Goal: Task Accomplishment & Management: Use online tool/utility

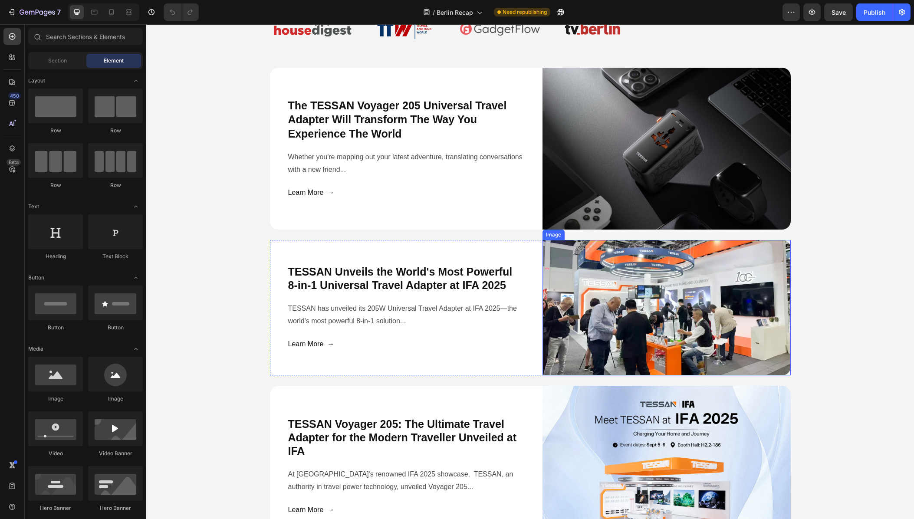
scroll to position [2880, 0]
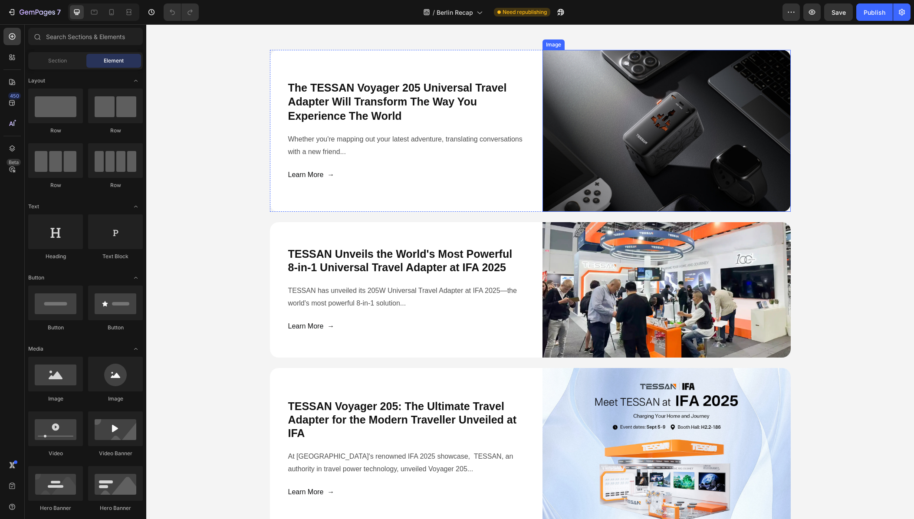
click at [629, 143] on img at bounding box center [666, 131] width 248 height 162
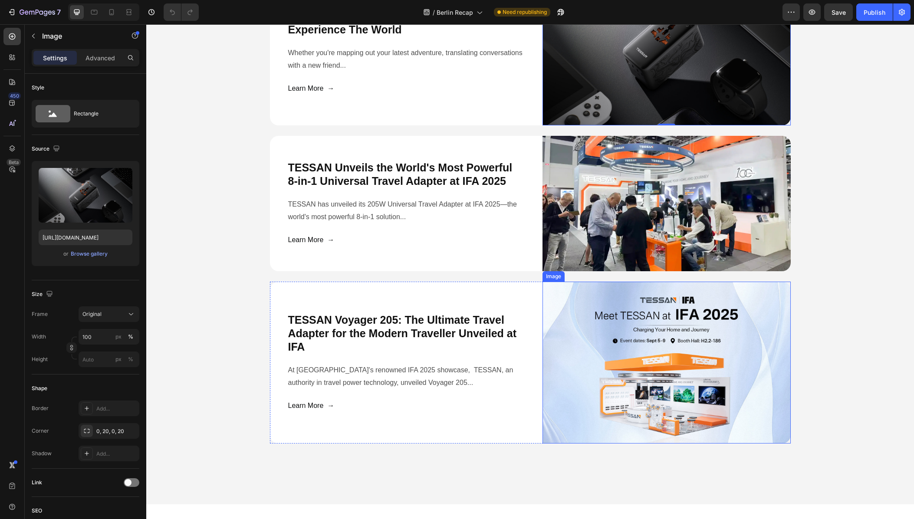
scroll to position [2967, 0]
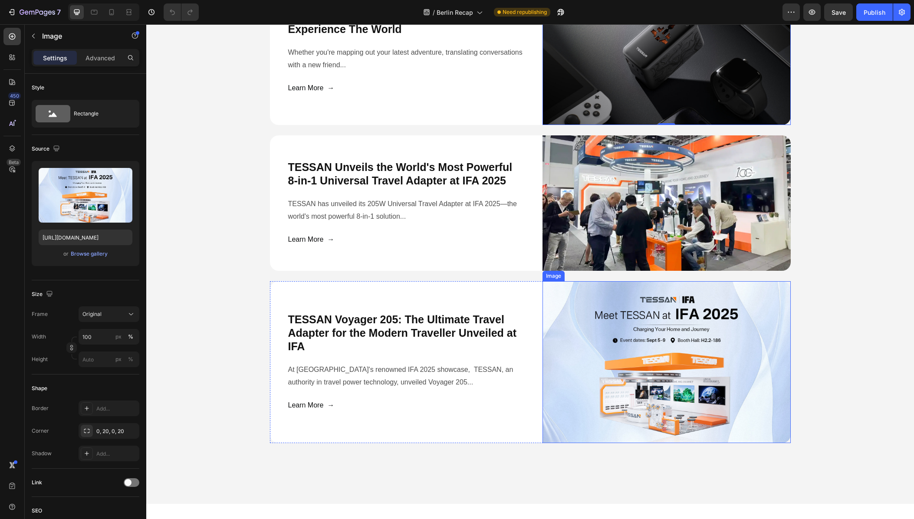
click at [698, 370] on img at bounding box center [666, 362] width 248 height 162
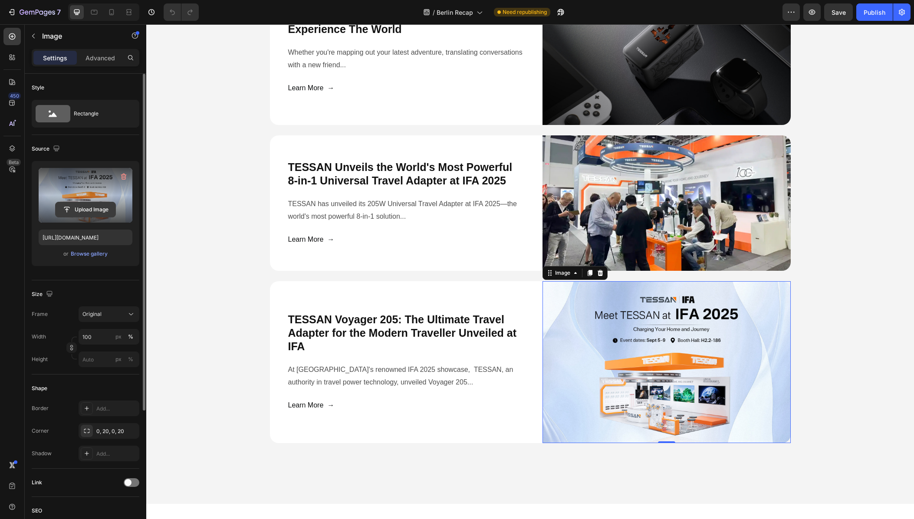
click at [79, 212] on input "file" at bounding box center [86, 209] width 60 height 15
type input "[URL][DOMAIN_NAME]"
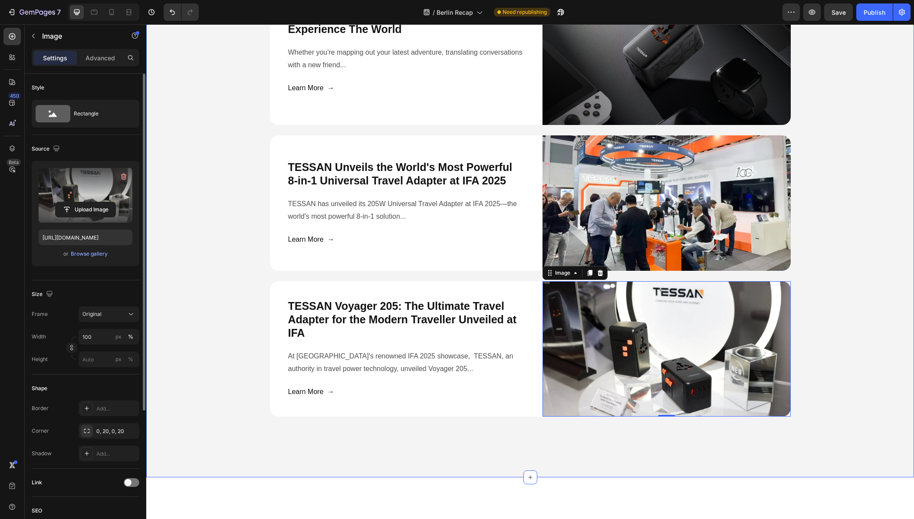
click at [830, 351] on div "Press & Media Coverage Heading Media features covering TESSAN's IFA 2025 and Ca…" at bounding box center [529, 126] width 767 height 581
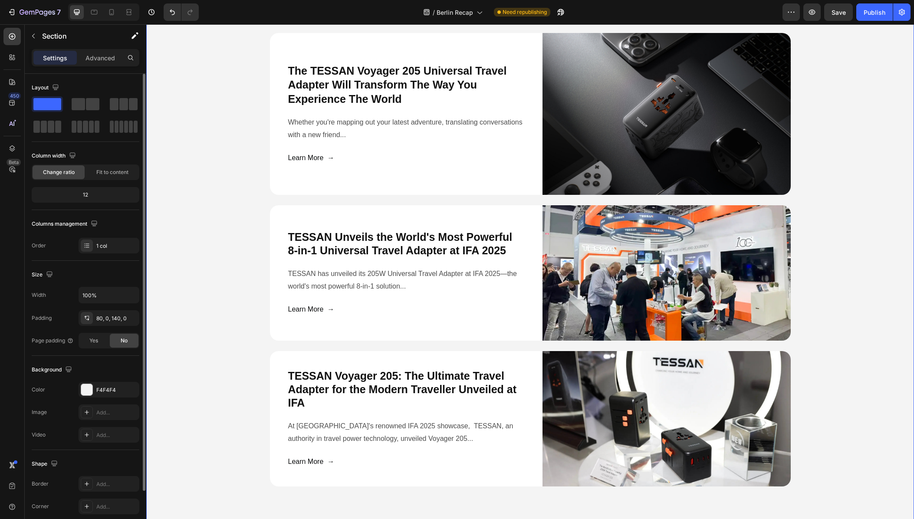
scroll to position [2880, 0]
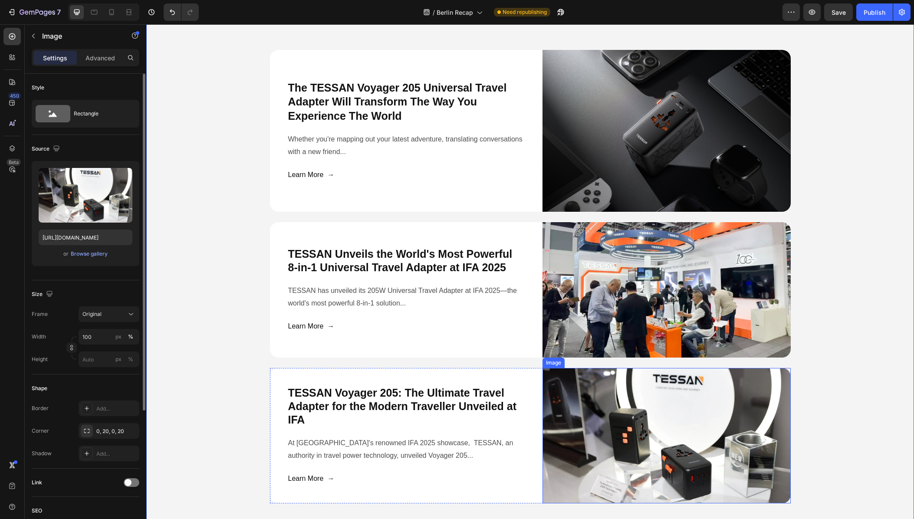
click at [749, 393] on img at bounding box center [666, 435] width 248 height 135
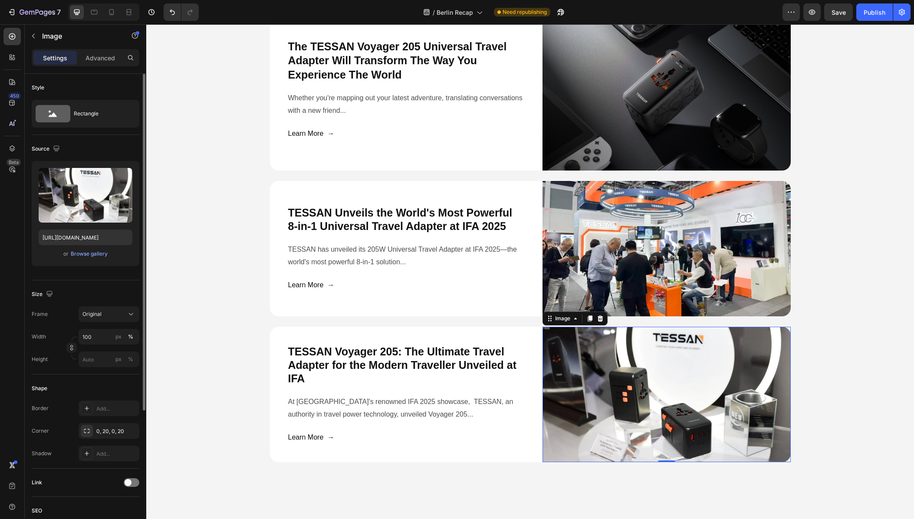
scroll to position [2924, 0]
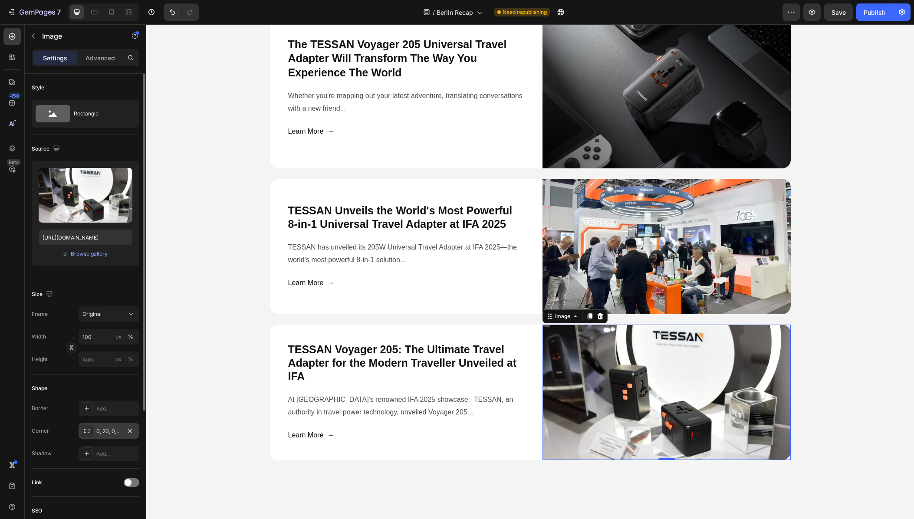
click at [110, 429] on div "0, 20, 0, 20" at bounding box center [108, 431] width 25 height 8
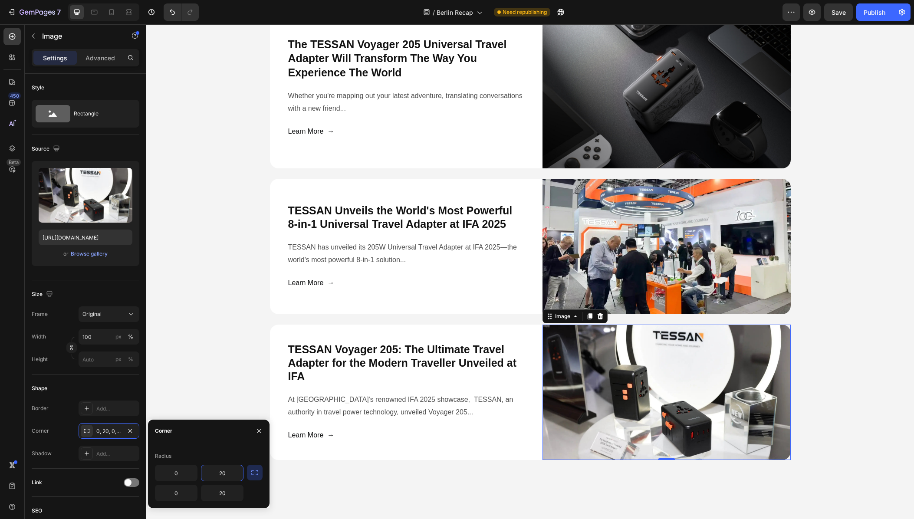
click at [231, 472] on input "20" at bounding box center [222, 473] width 42 height 16
type input "12"
click at [226, 494] on input "20" at bounding box center [222, 493] width 42 height 16
type input "12"
click at [230, 383] on div "Press & Media Coverage Heading Media features covering TESSAN's IFA 2025 and Ca…" at bounding box center [529, 169] width 767 height 581
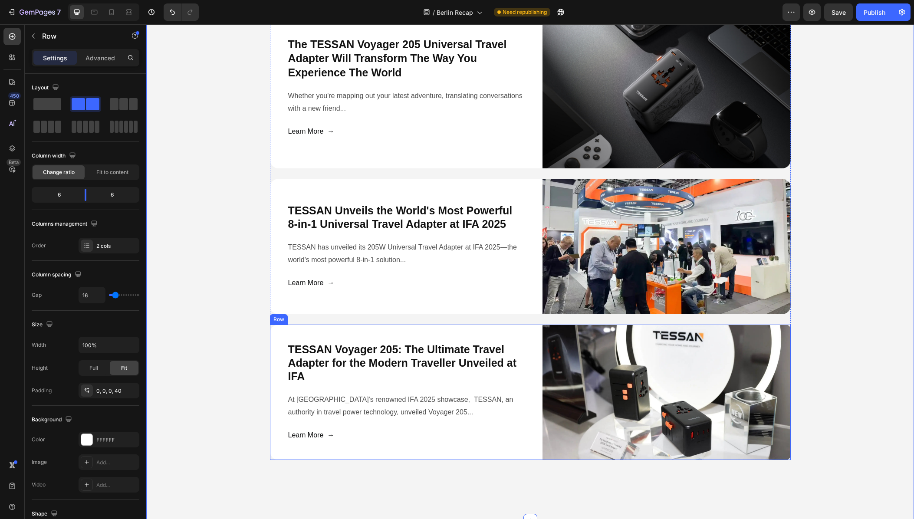
click at [275, 439] on div "TESSAN Voyager 205: The Ultimate Travel Adapter for the Modern Traveller Unveil…" at bounding box center [530, 392] width 521 height 135
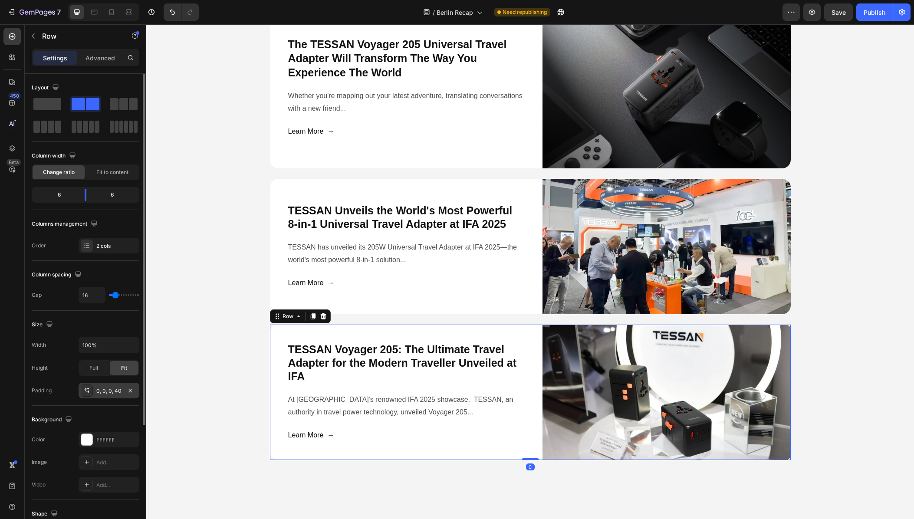
click at [105, 390] on div "0, 0, 0, 40" at bounding box center [108, 391] width 25 height 8
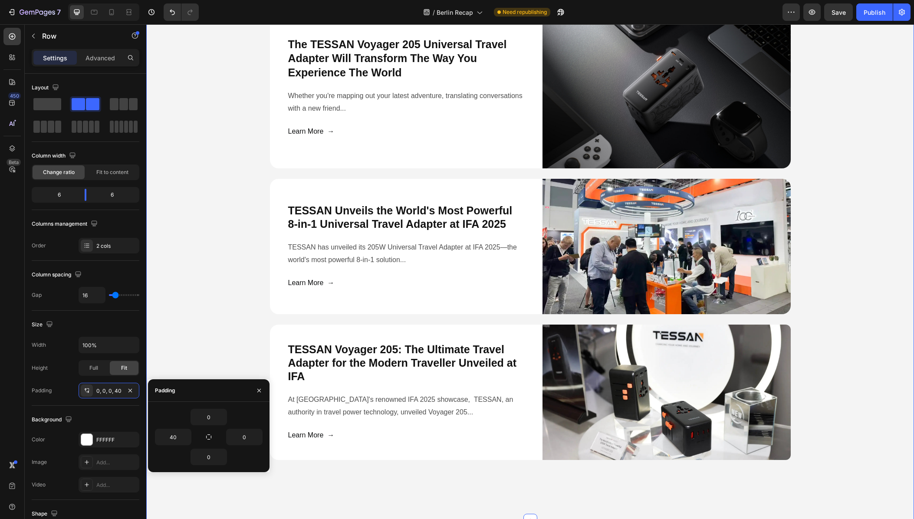
click at [220, 352] on div "Press & Media Coverage Heading Media features covering TESSAN's IFA 2025 and Ca…" at bounding box center [529, 169] width 767 height 581
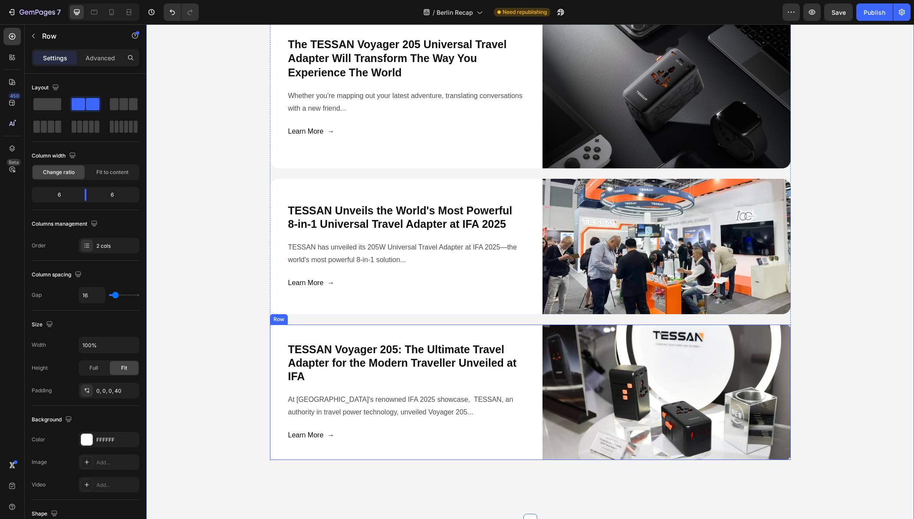
click at [477, 451] on div "TESSAN Voyager 205: The Ultimate Travel Adapter for the Modern Traveller Unveil…" at bounding box center [411, 392] width 248 height 135
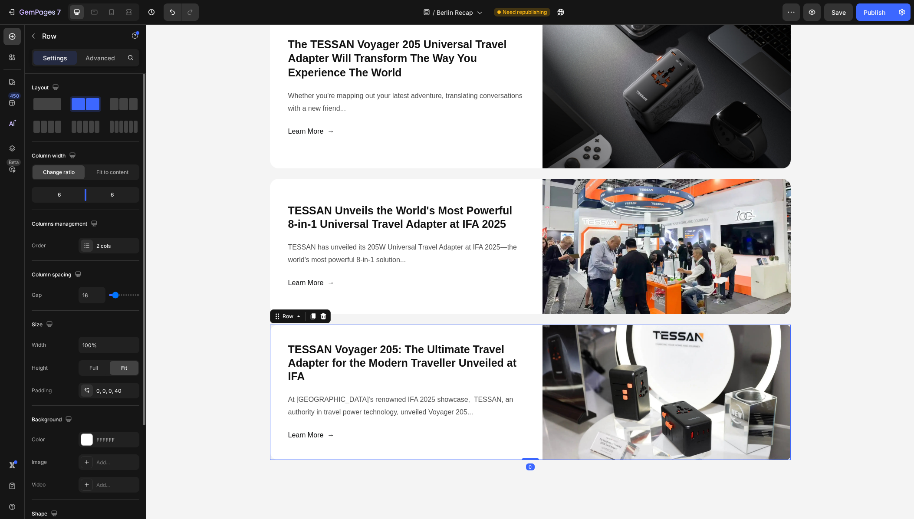
scroll to position [87, 0]
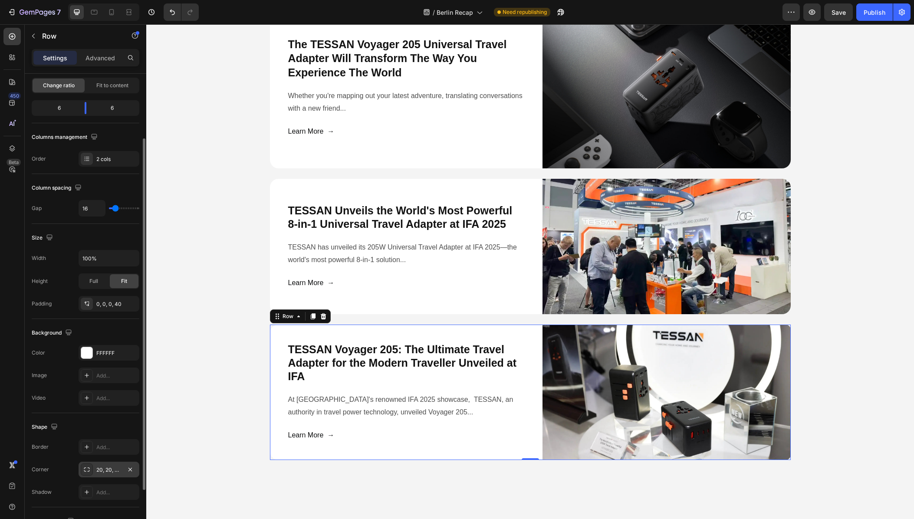
click at [112, 473] on div "20, 20, 20, 20" at bounding box center [108, 470] width 25 height 8
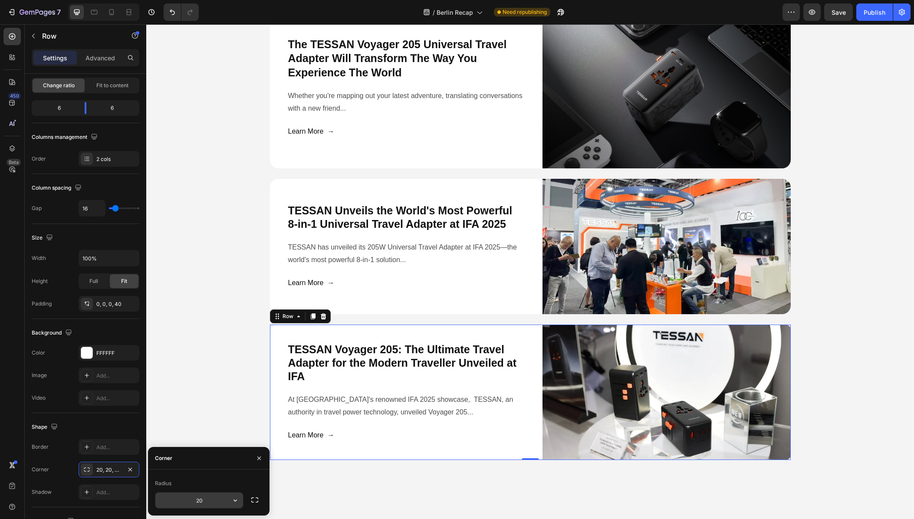
click at [209, 499] on input "20" at bounding box center [199, 500] width 88 height 16
type input "12"
click at [405, 449] on div "TESSAN Voyager 205: The Ultimate Travel Adapter for the Modern Traveller Unveil…" at bounding box center [411, 392] width 248 height 135
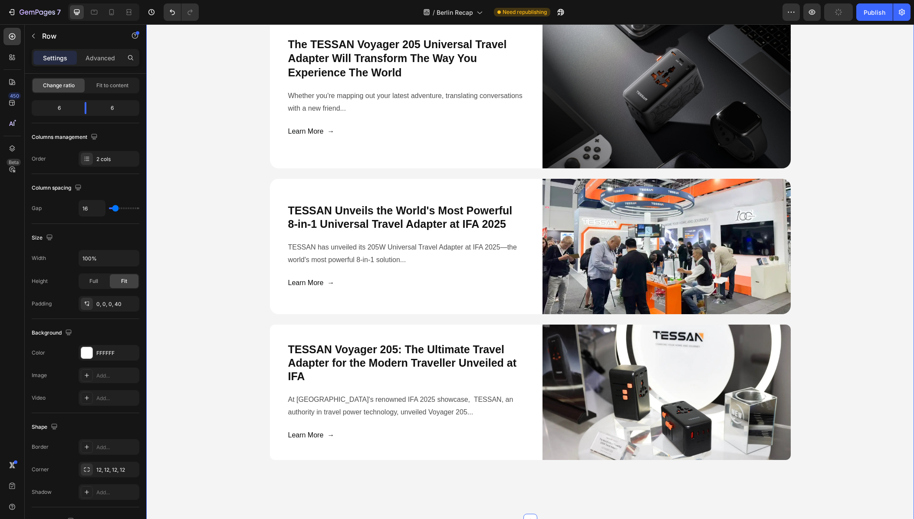
click at [229, 417] on div "Press & Media Coverage Heading Media features covering TESSAN's IFA 2025 and Ca…" at bounding box center [529, 169] width 767 height 581
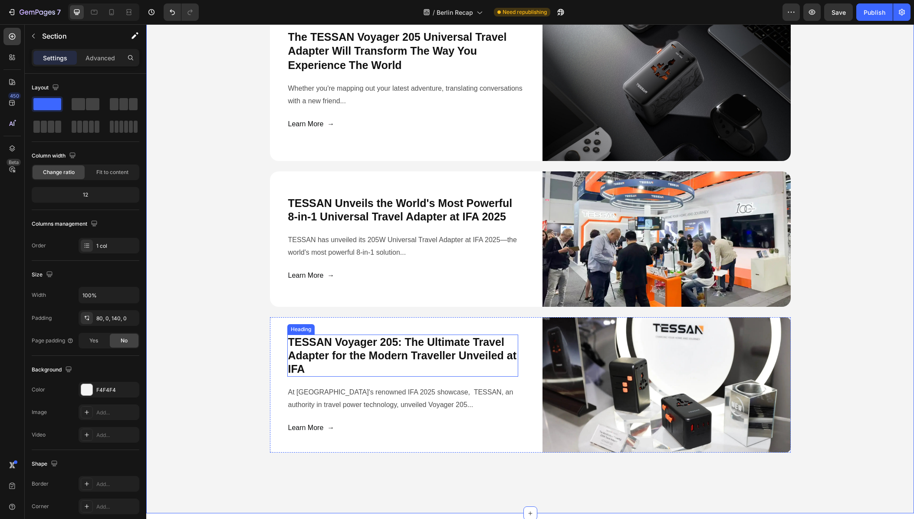
scroll to position [2924, 0]
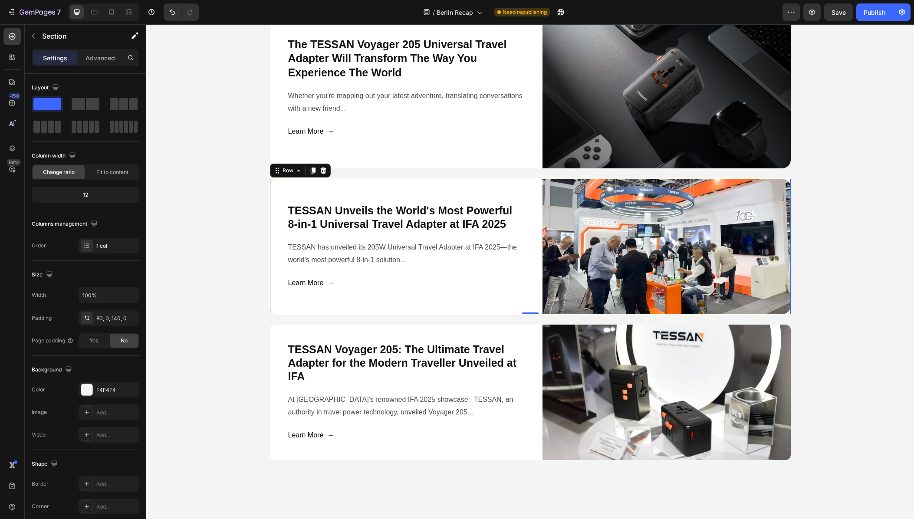
click at [289, 305] on div "TESSAN Unveils the World's Most Powerful 8-in-1 Universal Travel Adapter at IFA…" at bounding box center [411, 246] width 248 height 135
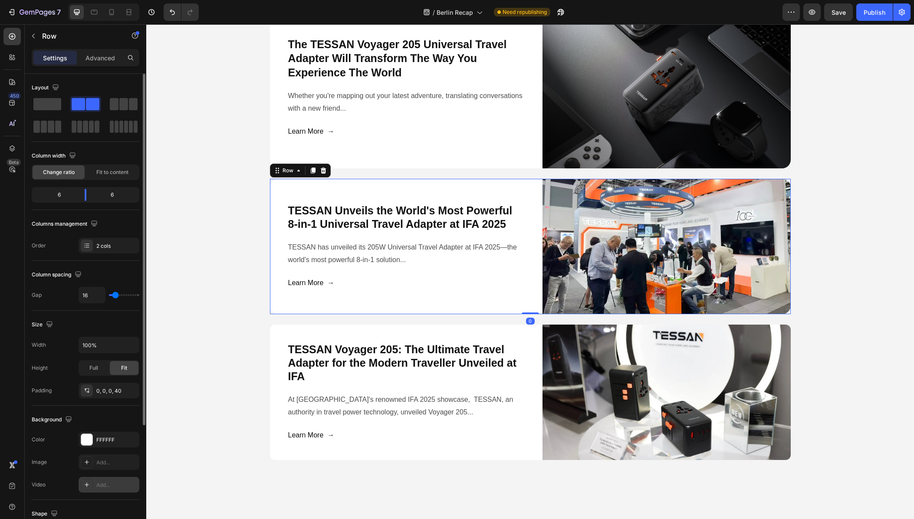
scroll to position [158, 0]
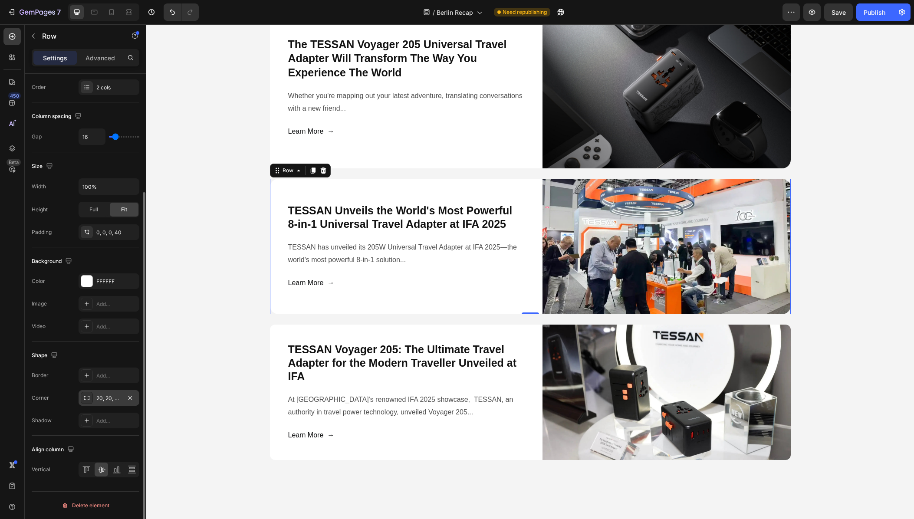
click at [105, 402] on div "20, 20, 20, 20" at bounding box center [109, 398] width 61 height 16
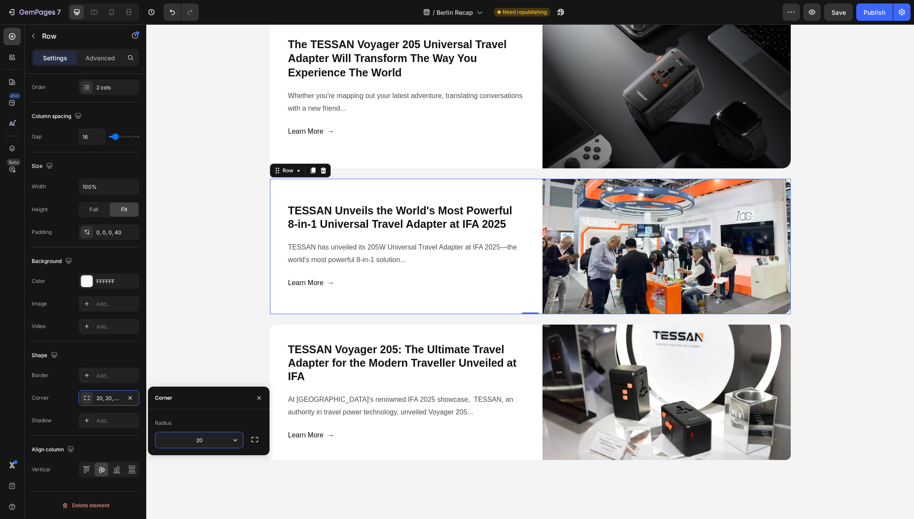
click at [210, 442] on input "20" at bounding box center [199, 440] width 88 height 16
type input "12"
click at [233, 419] on div "Radius" at bounding box center [209, 423] width 108 height 14
click at [232, 354] on div "Press & Media Coverage Heading Media features covering TESSAN's IFA 2025 and Ca…" at bounding box center [529, 169] width 767 height 581
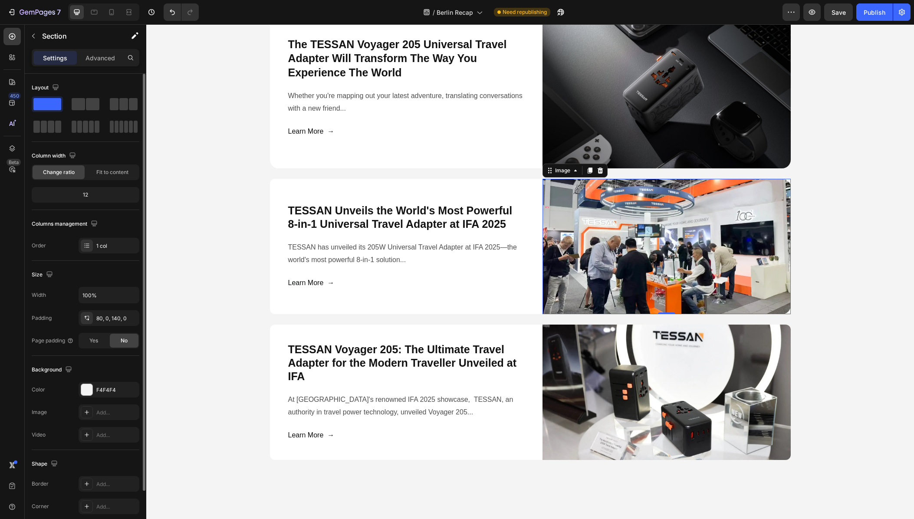
click at [603, 293] on img at bounding box center [666, 246] width 248 height 135
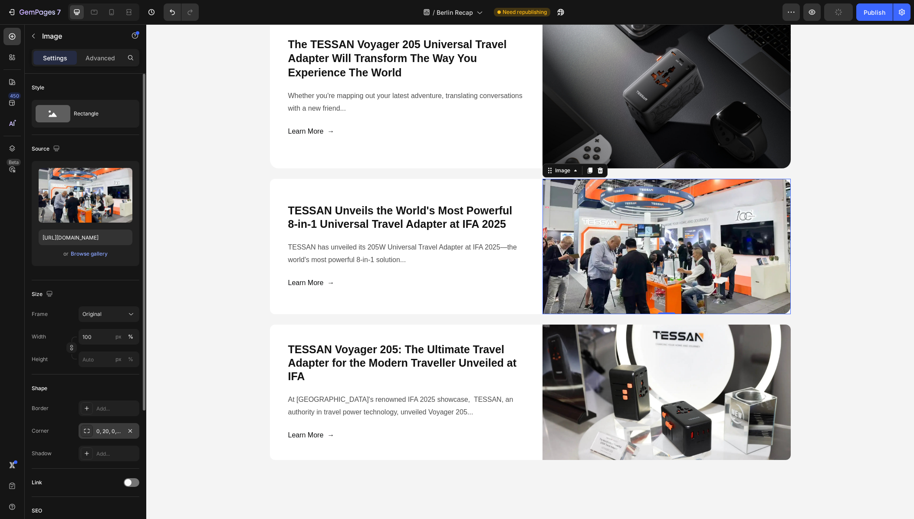
click at [113, 434] on div "0, 20, 0, 20" at bounding box center [108, 431] width 25 height 8
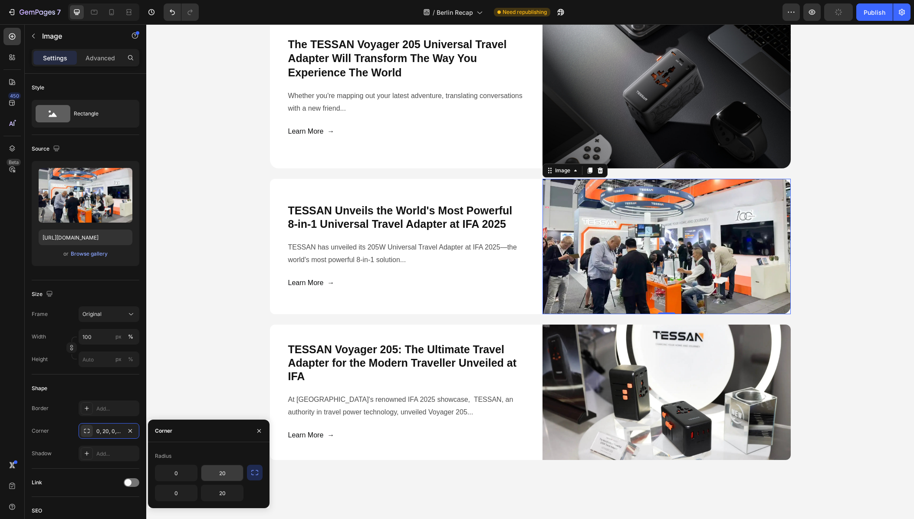
click at [227, 472] on input "20" at bounding box center [222, 473] width 42 height 16
type input "12"
click at [225, 497] on input "20" at bounding box center [222, 493] width 42 height 16
type input "12"
drag, startPoint x: 226, startPoint y: 459, endPoint x: 227, endPoint y: 431, distance: 27.8
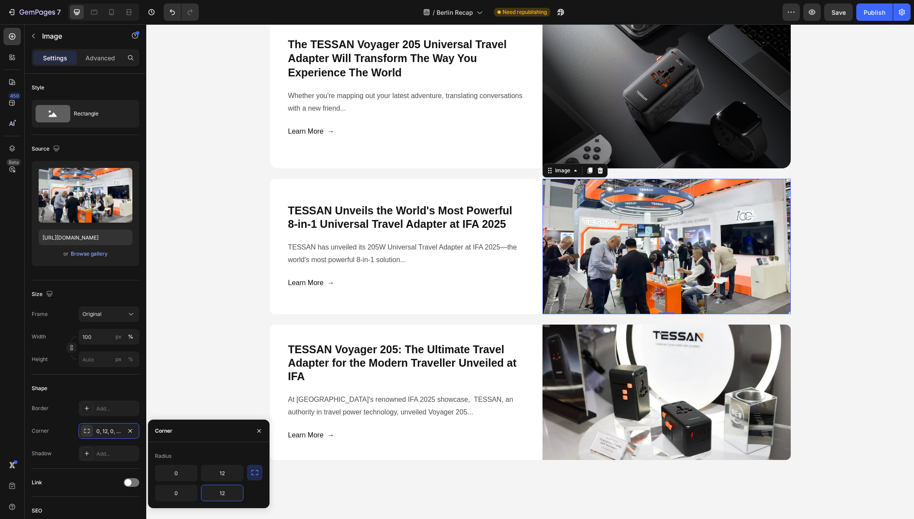
click at [226, 459] on div "Radius" at bounding box center [209, 456] width 108 height 14
click at [233, 365] on div "Press & Media Coverage Heading Media features covering TESSAN's IFA 2025 and Ca…" at bounding box center [529, 169] width 767 height 581
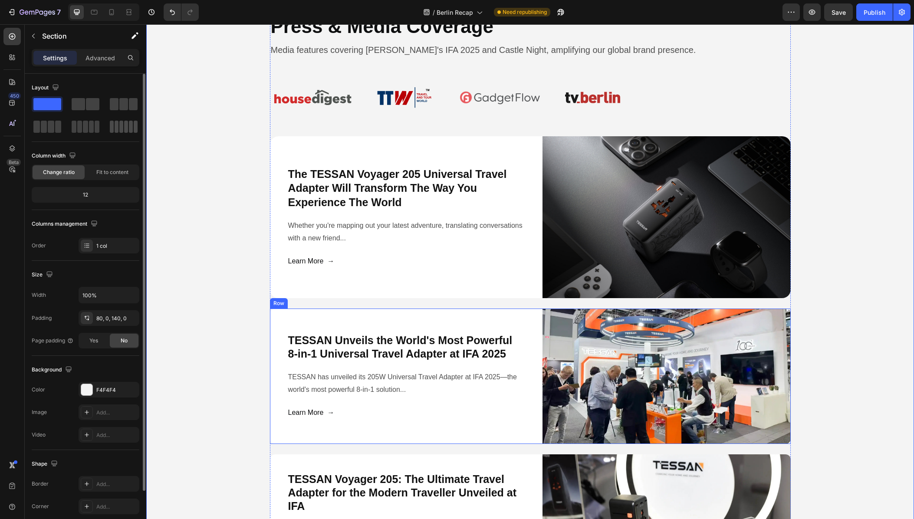
scroll to position [2794, 0]
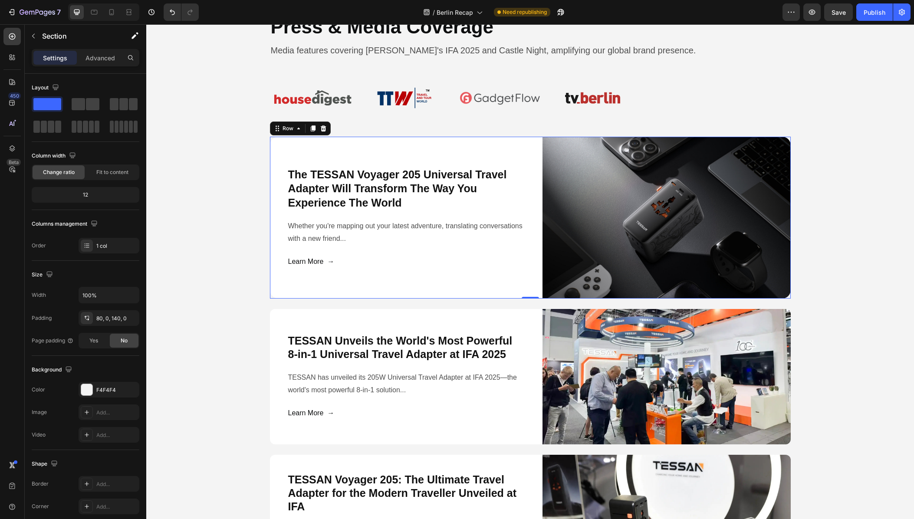
click at [452, 287] on div "The TESSAN Voyager 205 Universal Travel Adapter Will Transform The Way You Expe…" at bounding box center [411, 218] width 248 height 162
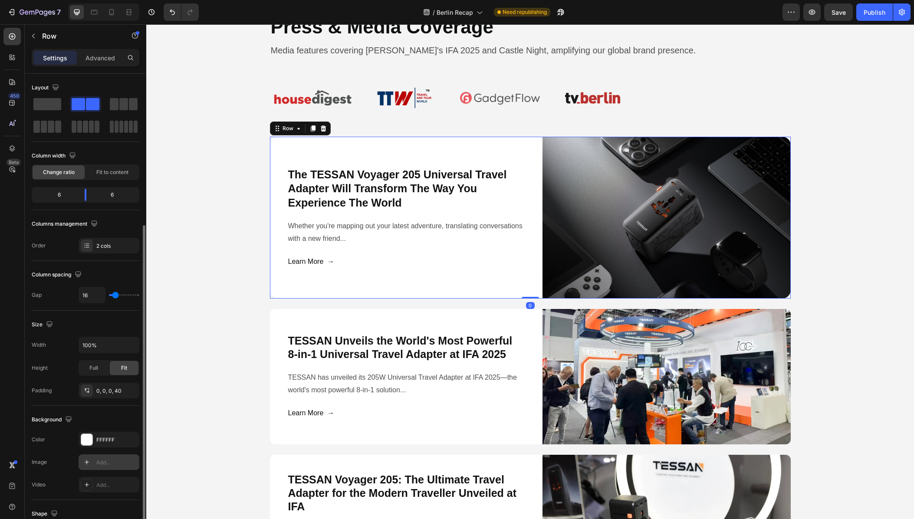
scroll to position [130, 0]
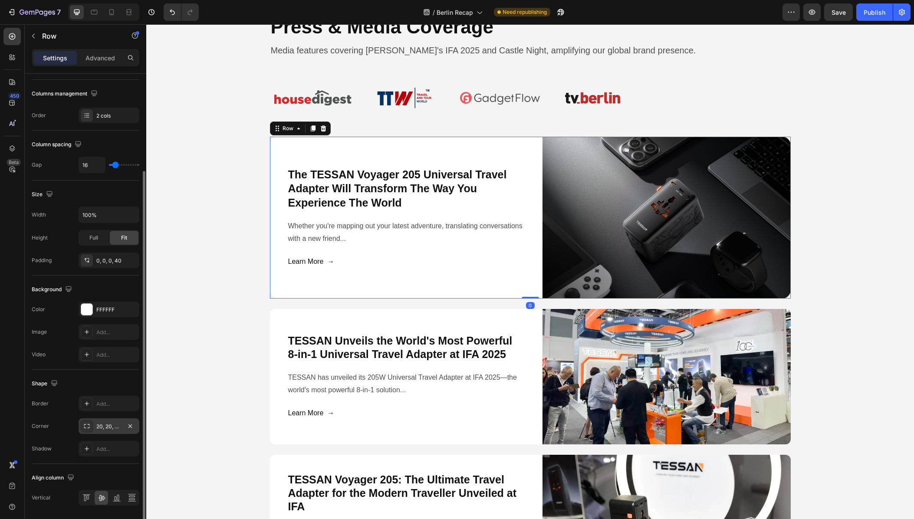
click at [108, 423] on div "20, 20, 20, 20" at bounding box center [108, 427] width 25 height 8
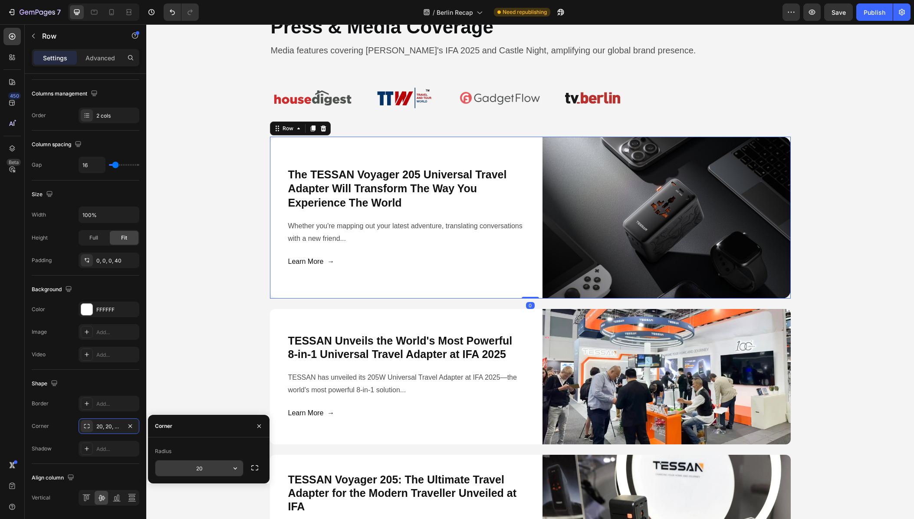
click at [201, 467] on input "20" at bounding box center [199, 468] width 88 height 16
type input "12"
click at [220, 430] on div "Corner" at bounding box center [208, 426] width 121 height 23
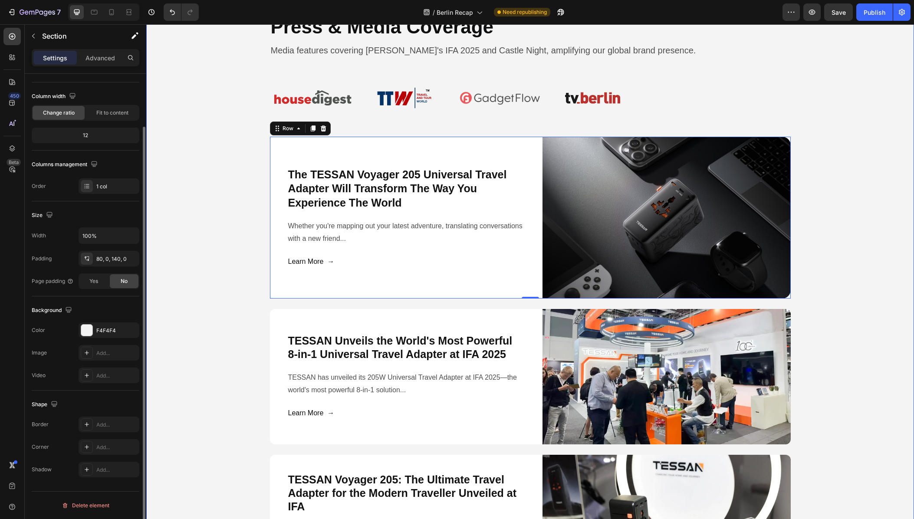
click at [233, 355] on div "Press & Media Coverage Heading Media features covering TESSAN's IFA 2025 and Ca…" at bounding box center [529, 299] width 767 height 581
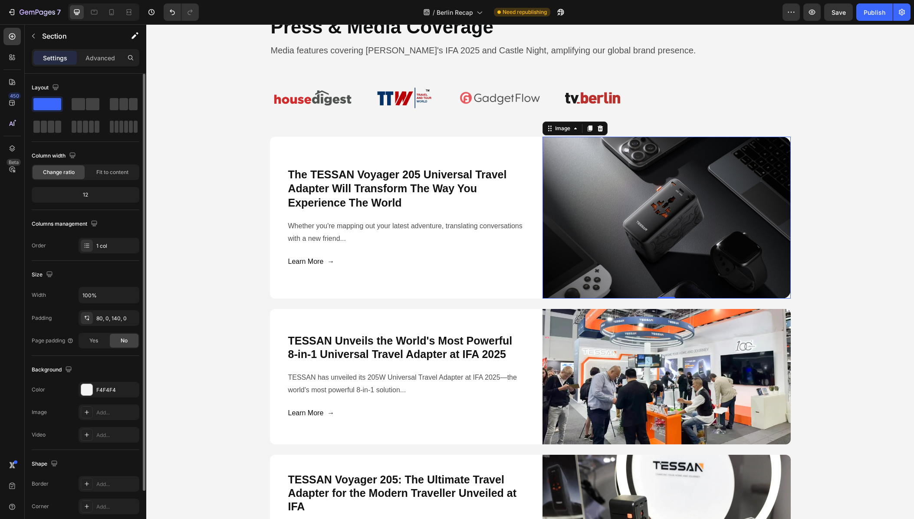
click at [603, 275] on img at bounding box center [666, 218] width 248 height 162
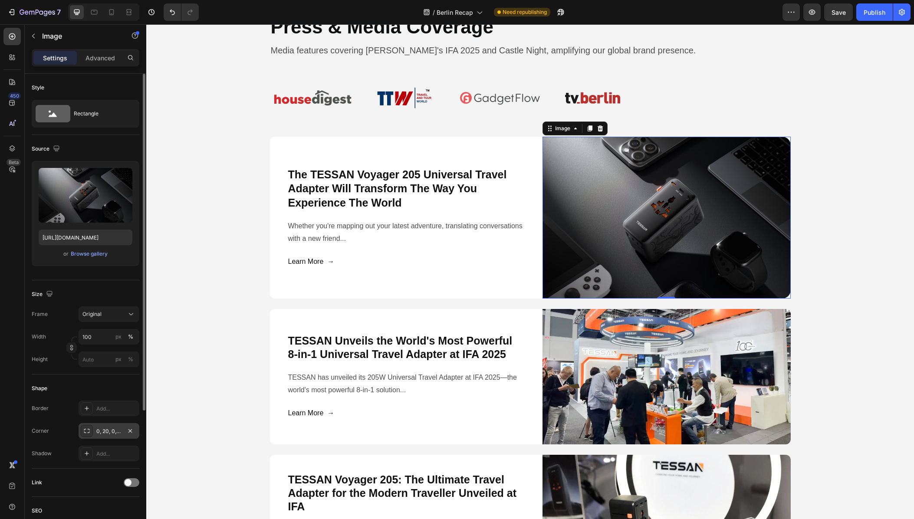
click at [116, 434] on div "0, 20, 0, 20" at bounding box center [108, 431] width 25 height 8
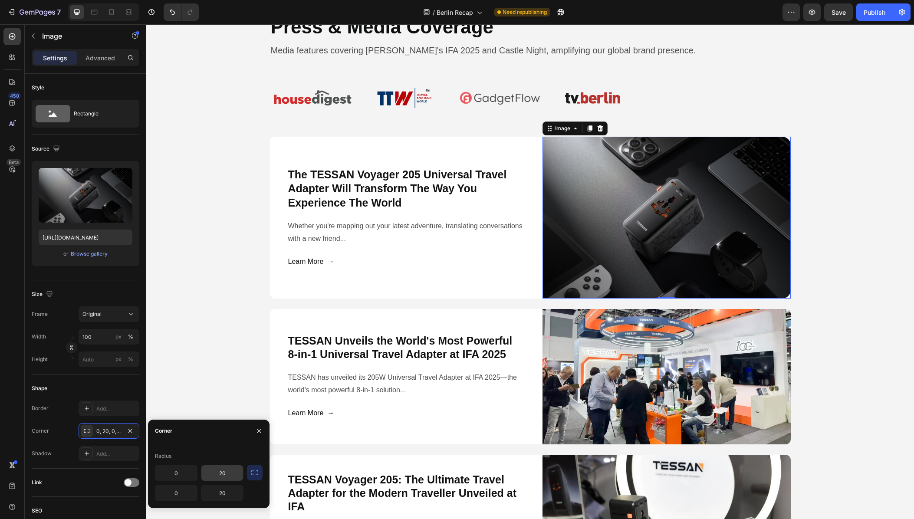
click at [226, 473] on input "20" at bounding box center [222, 473] width 42 height 16
type input "12"
click at [220, 495] on input "20" at bounding box center [222, 493] width 42 height 16
type input "12"
click at [251, 495] on div "0 12 0 12" at bounding box center [209, 483] width 108 height 36
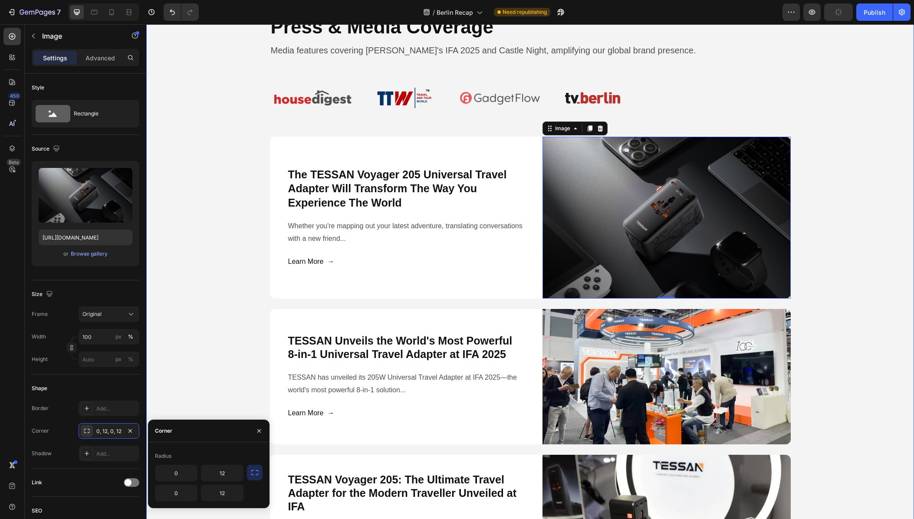
click at [230, 375] on div "Press & Media Coverage Heading Media features covering TESSAN's IFA 2025 and Ca…" at bounding box center [529, 299] width 767 height 581
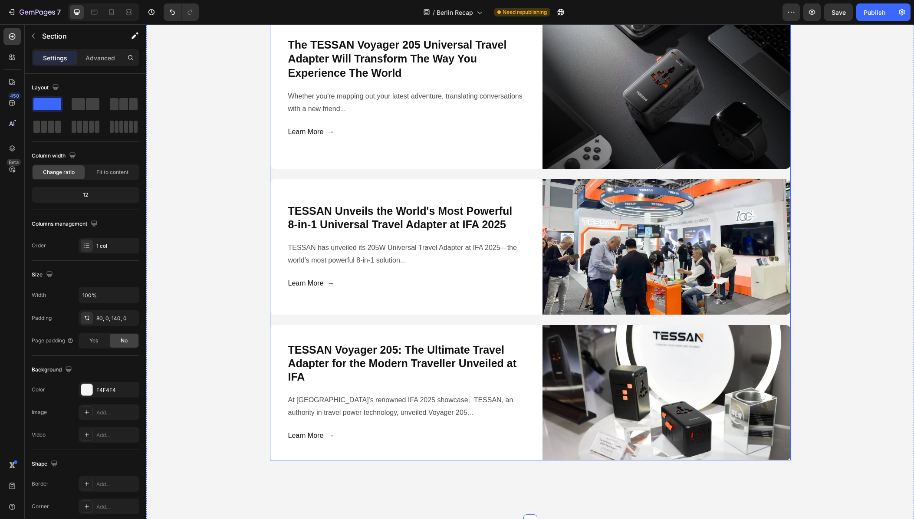
scroll to position [2924, 0]
click at [675, 124] on img at bounding box center [666, 88] width 248 height 162
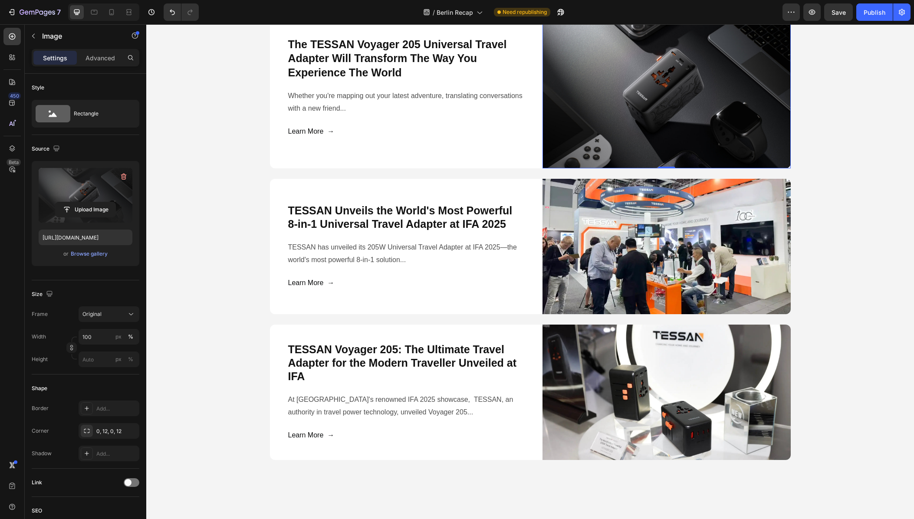
click at [99, 200] on label at bounding box center [86, 195] width 94 height 55
click at [99, 202] on input "file" at bounding box center [86, 209] width 60 height 15
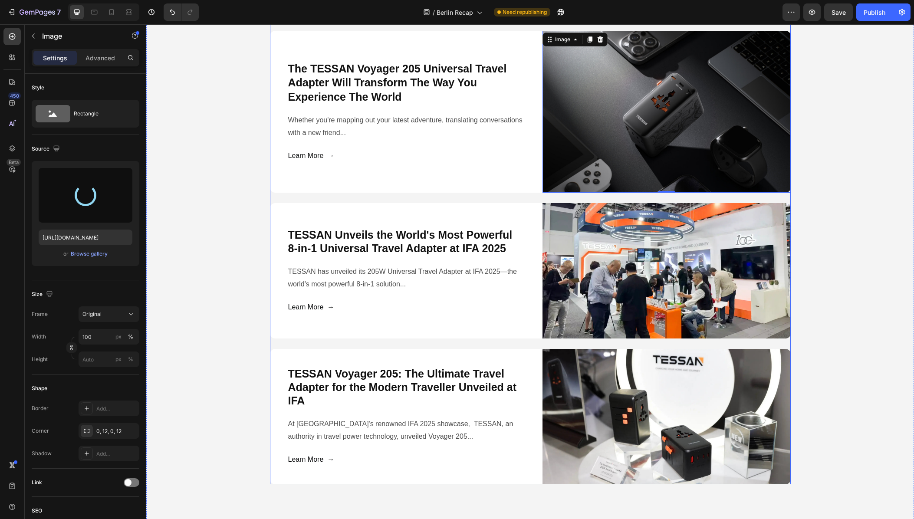
scroll to position [2837, 0]
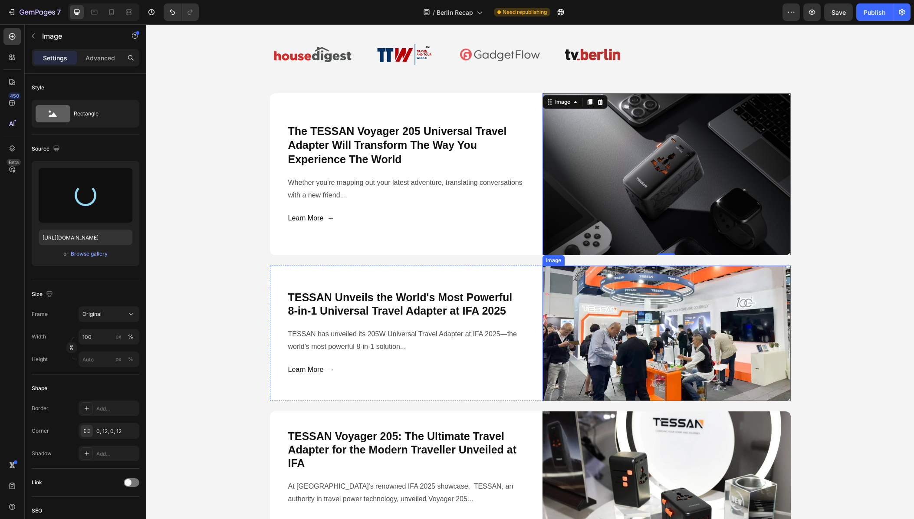
type input "[URL][DOMAIN_NAME]"
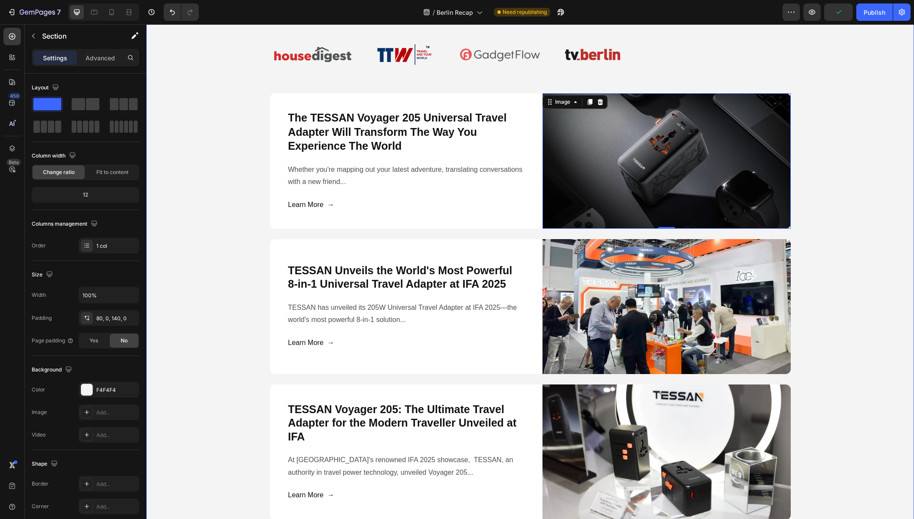
click at [227, 298] on div "Press & Media Coverage Heading Media features covering TESSAN's IFA 2025 and Ca…" at bounding box center [529, 243] width 767 height 554
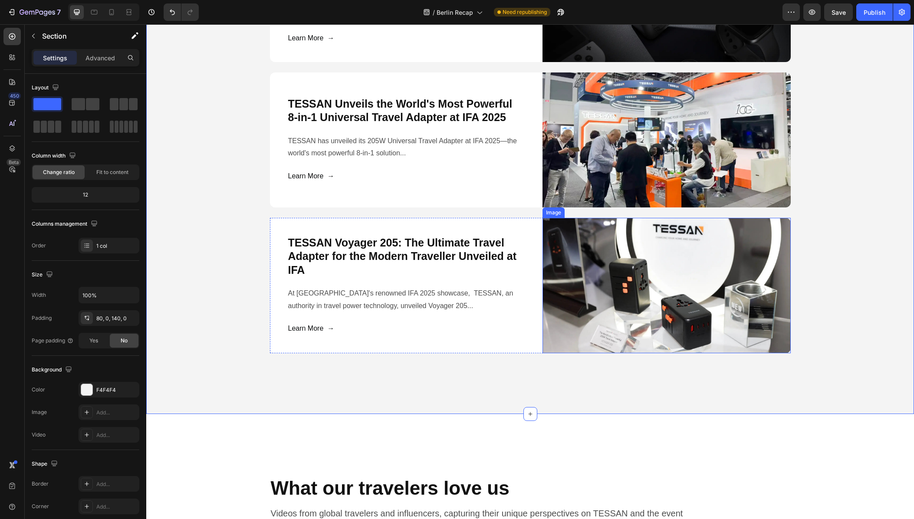
scroll to position [3011, 0]
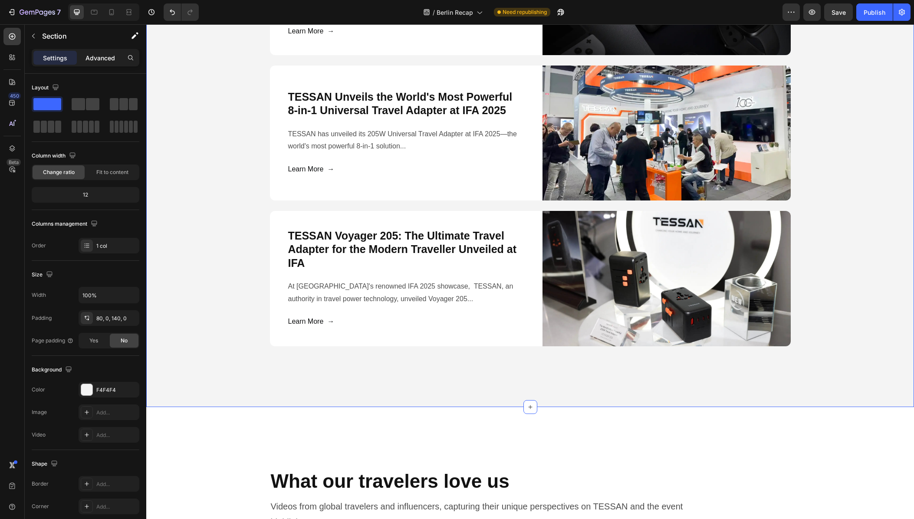
click at [105, 61] on p "Advanced" at bounding box center [100, 57] width 30 height 9
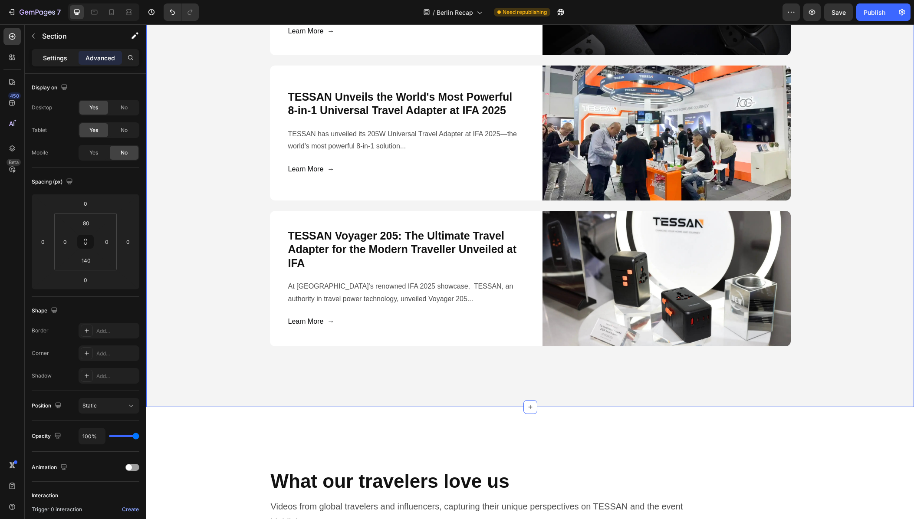
click at [48, 59] on p "Settings" at bounding box center [55, 57] width 24 height 9
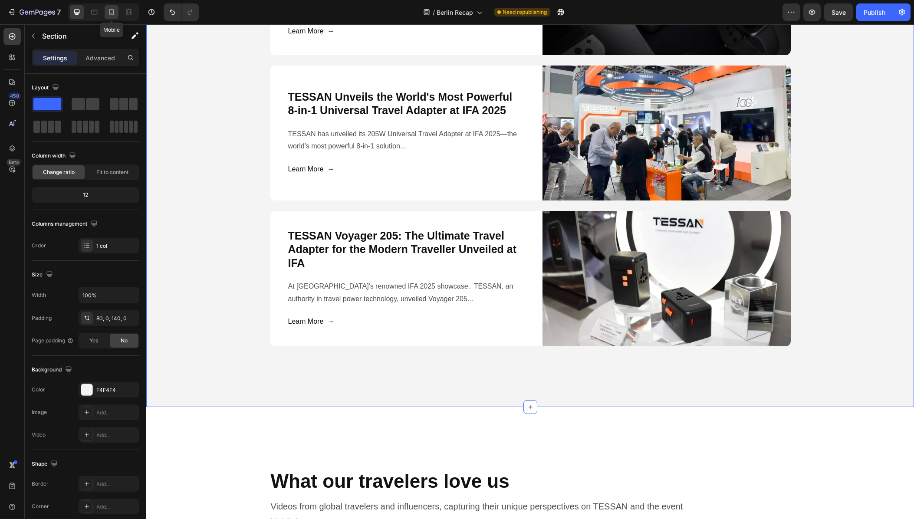
click at [112, 13] on icon at bounding box center [111, 12] width 9 height 9
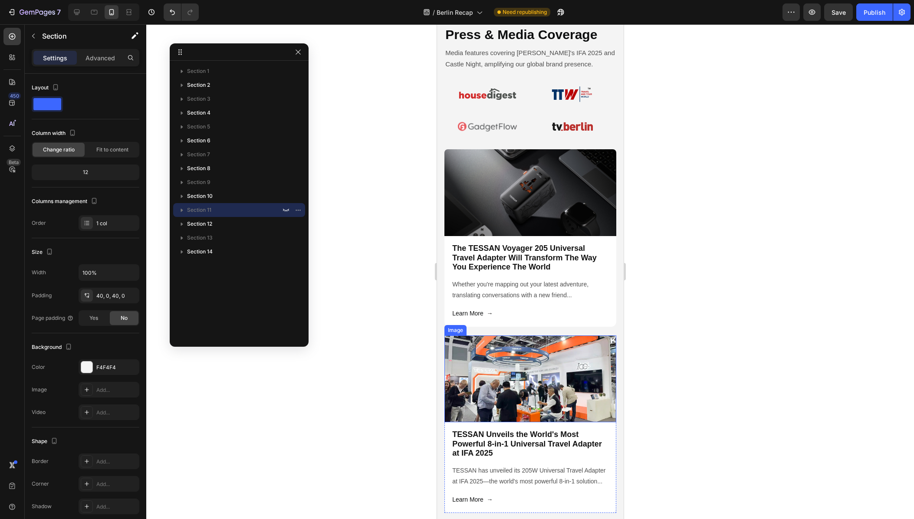
scroll to position [1309, 0]
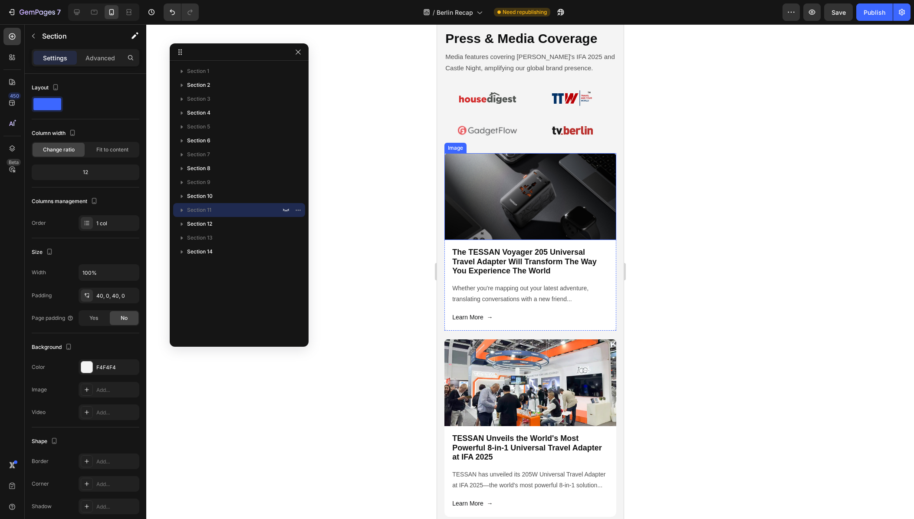
click at [530, 187] on img at bounding box center [530, 196] width 172 height 87
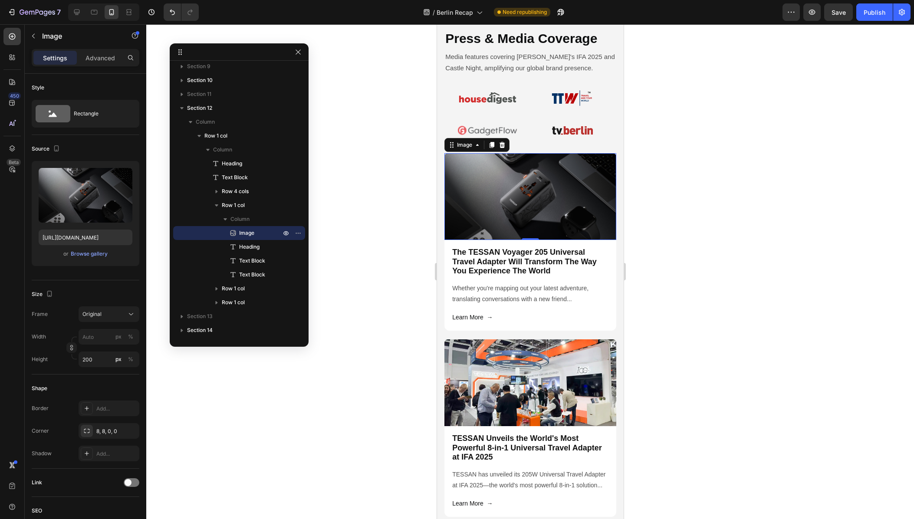
click at [538, 203] on img at bounding box center [530, 196] width 172 height 87
click at [87, 202] on input "file" at bounding box center [86, 209] width 60 height 15
type input "[URL][DOMAIN_NAME]"
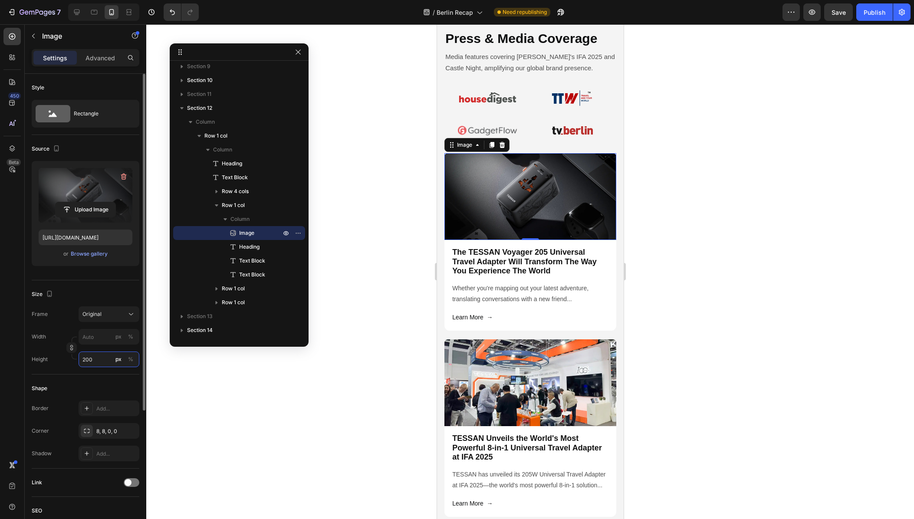
click at [101, 357] on input "200" at bounding box center [109, 359] width 61 height 16
click at [101, 383] on p "Full 100%" at bounding box center [107, 380] width 50 height 8
type input "100"
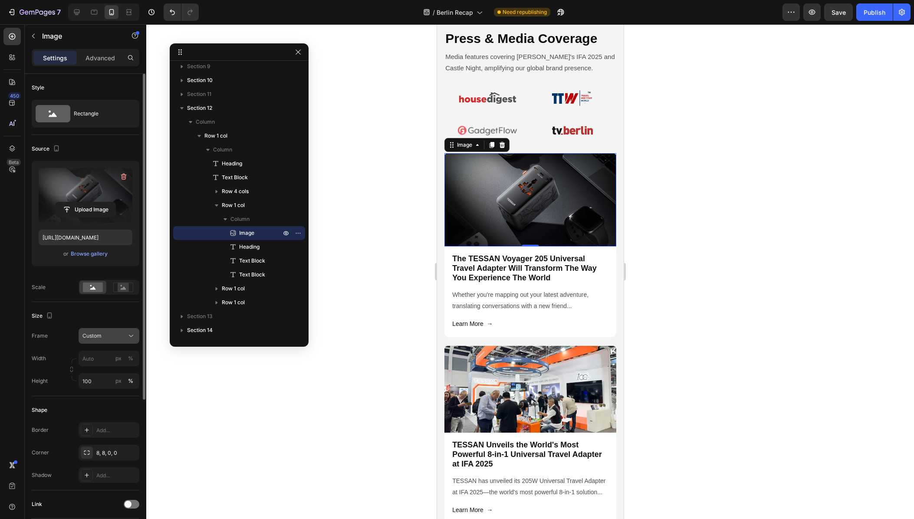
click at [112, 335] on div "Custom" at bounding box center [103, 336] width 43 height 8
click at [102, 403] on div "Original" at bounding box center [107, 406] width 50 height 8
click at [339, 403] on div at bounding box center [529, 271] width 767 height 495
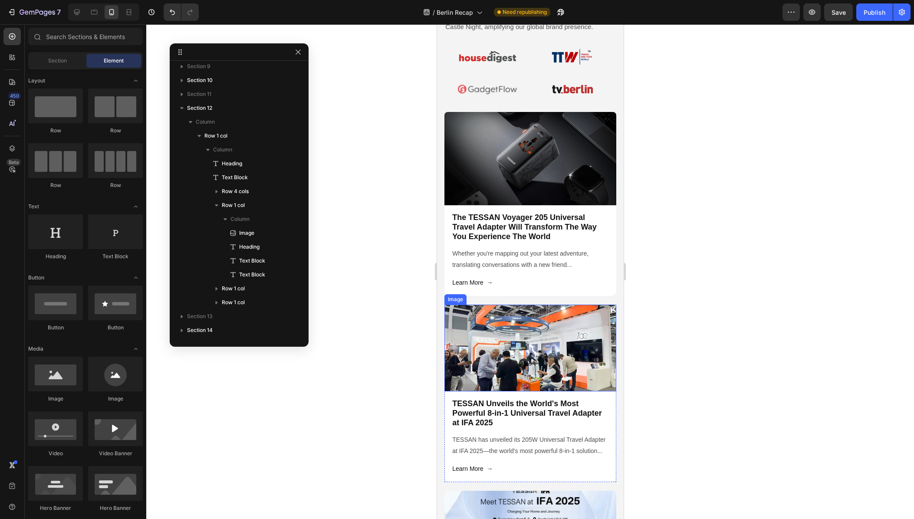
scroll to position [1352, 0]
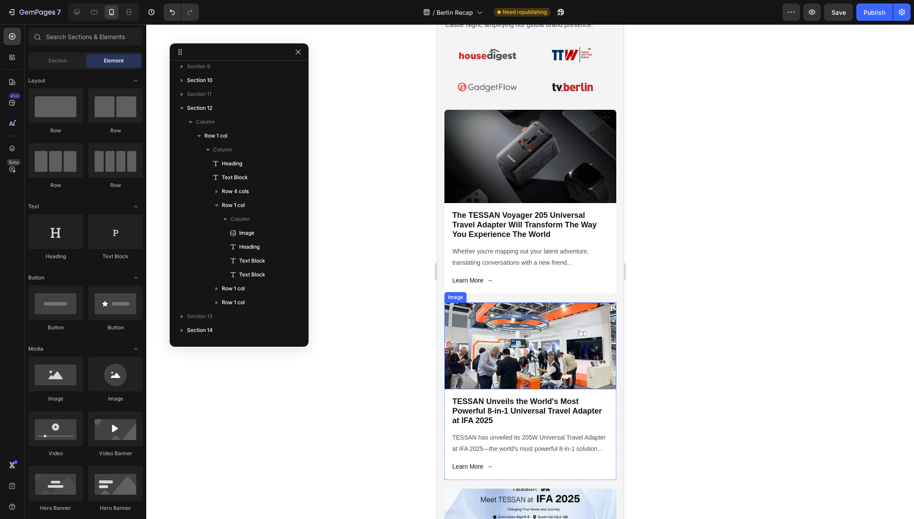
click at [562, 349] on img at bounding box center [530, 345] width 172 height 87
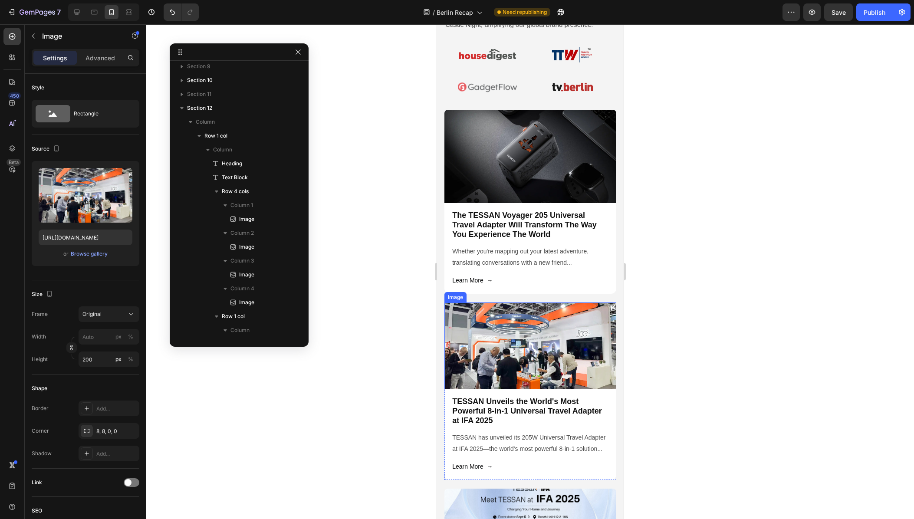
scroll to position [366, 0]
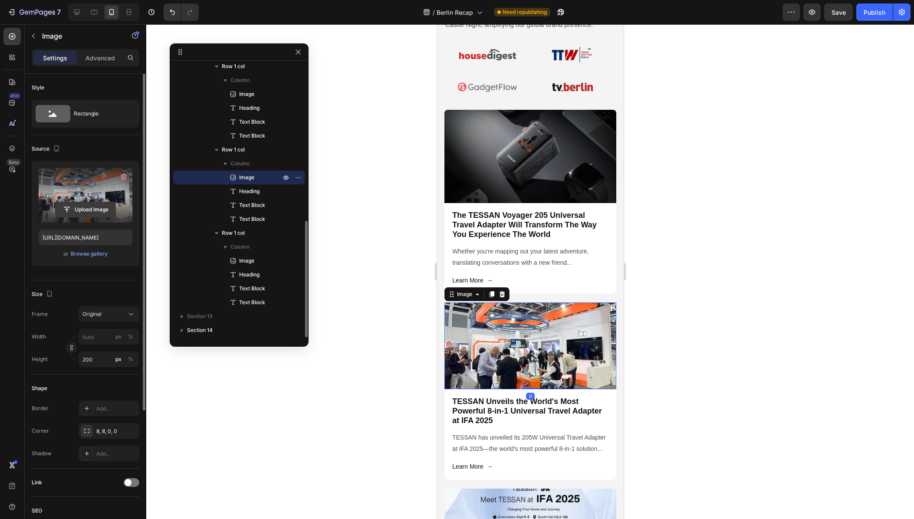
click at [98, 207] on input "file" at bounding box center [86, 209] width 60 height 15
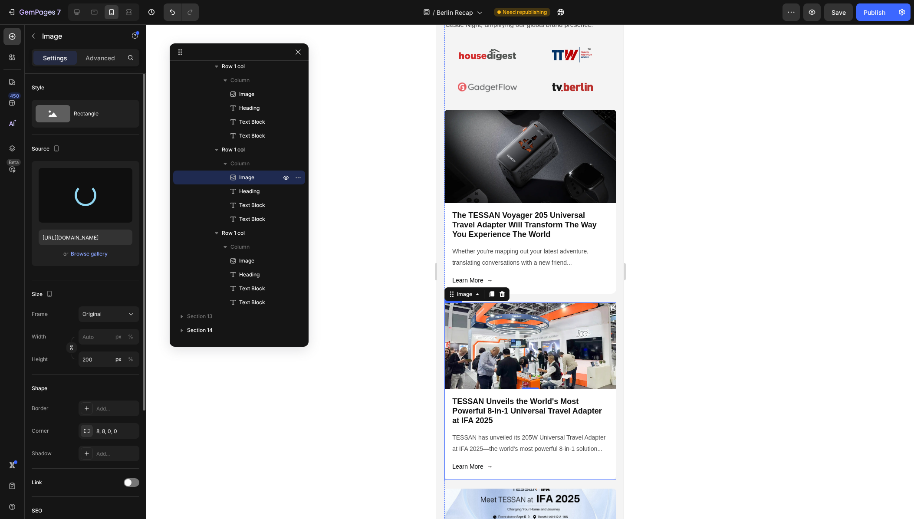
type input "[URL][DOMAIN_NAME]"
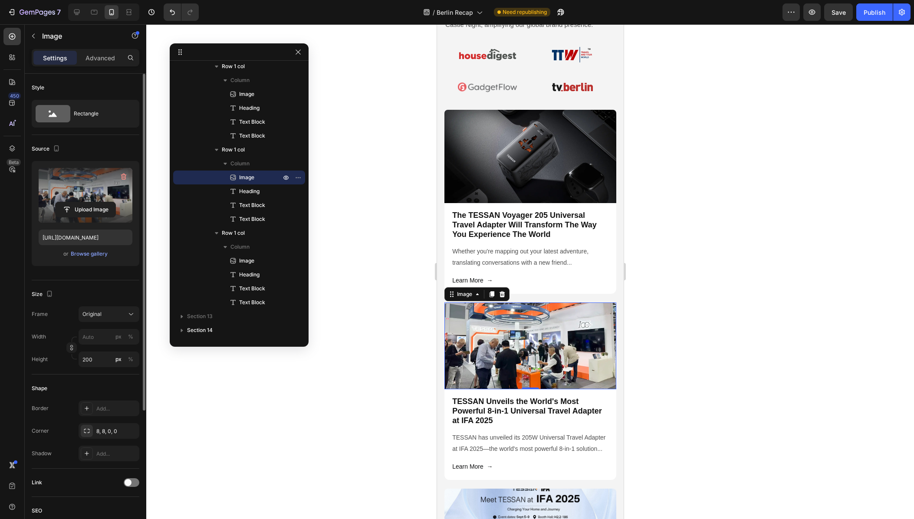
click at [377, 401] on div at bounding box center [529, 271] width 767 height 495
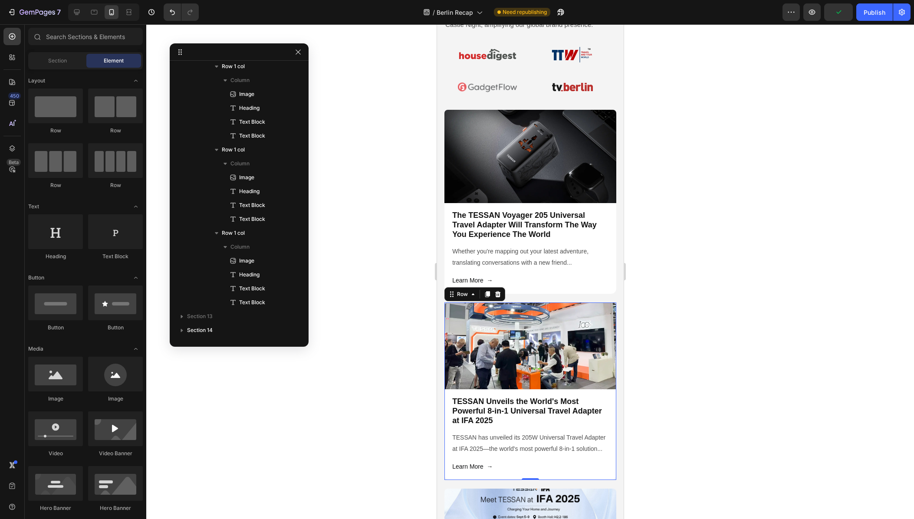
click at [574, 477] on div "Image TESSAN Unveils the World's Most Powerful 8-in-1 Universal Travel Adapter …" at bounding box center [530, 390] width 172 height 177
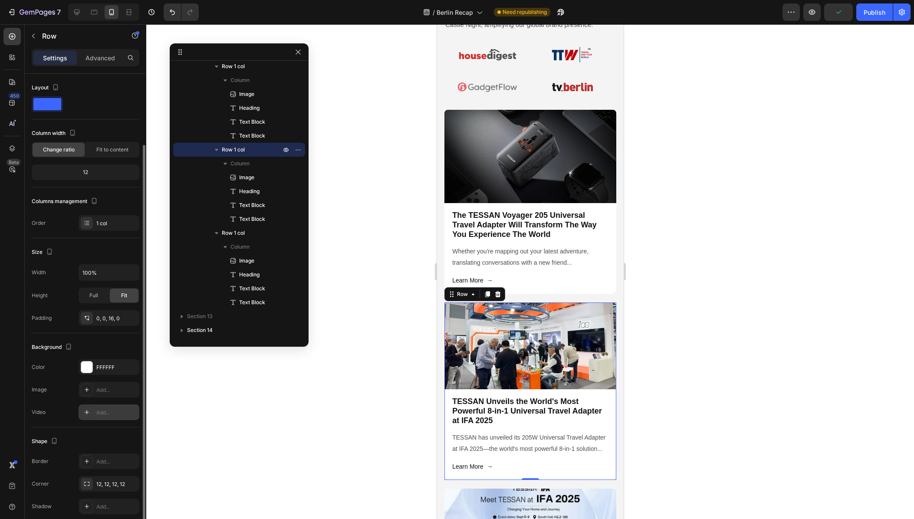
scroll to position [37, 0]
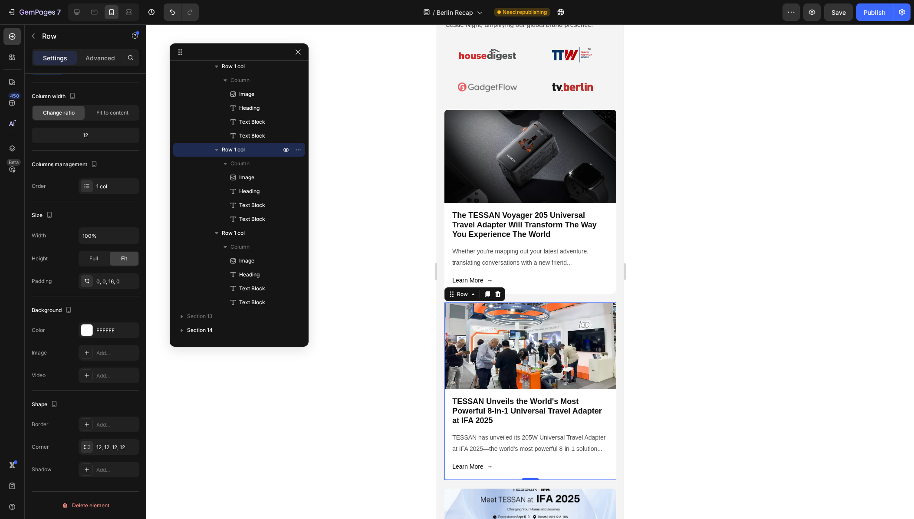
click at [343, 402] on div at bounding box center [529, 271] width 767 height 495
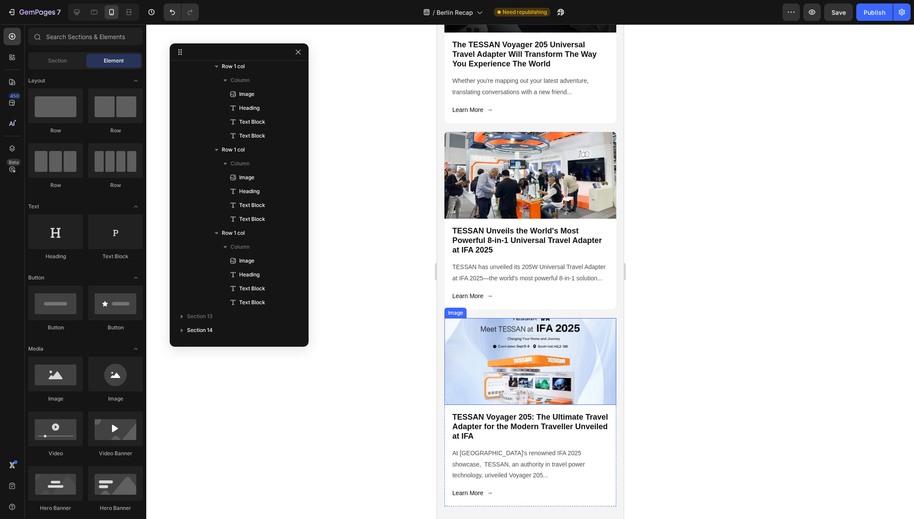
scroll to position [1526, 0]
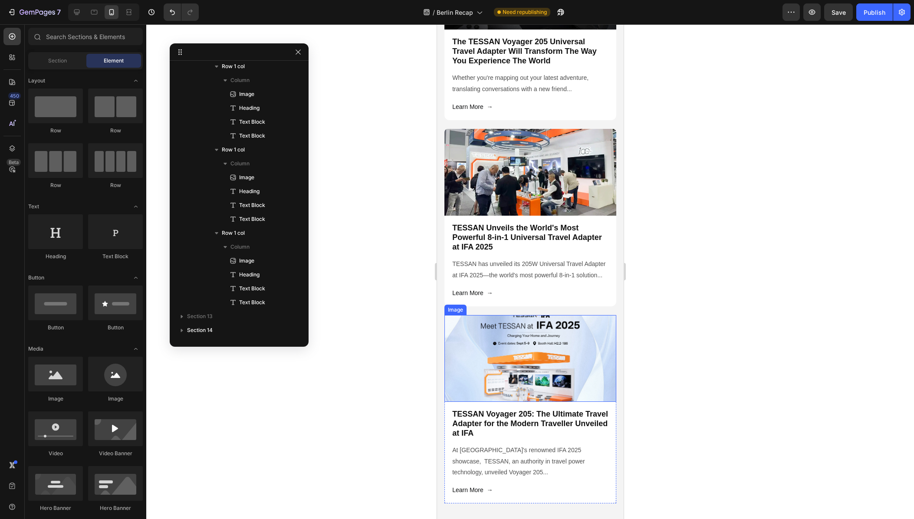
click at [500, 357] on img at bounding box center [530, 358] width 172 height 87
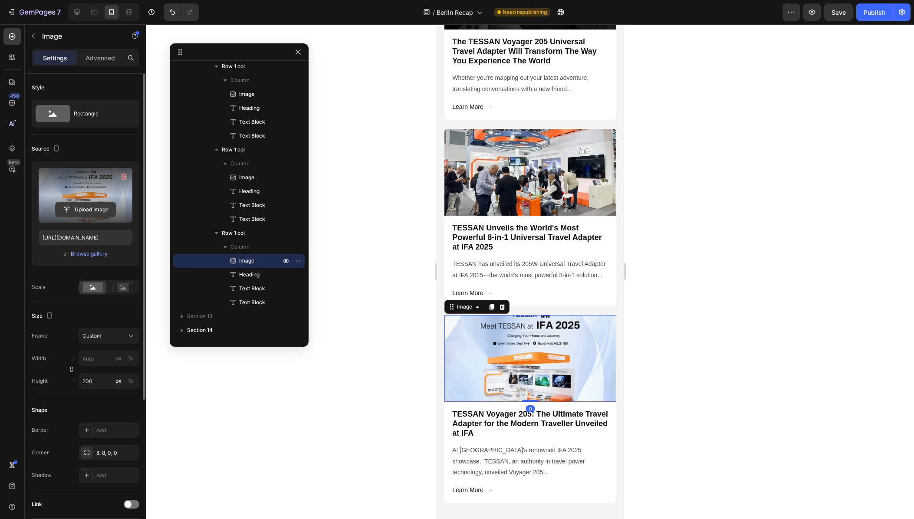
click at [96, 203] on input "file" at bounding box center [86, 209] width 60 height 15
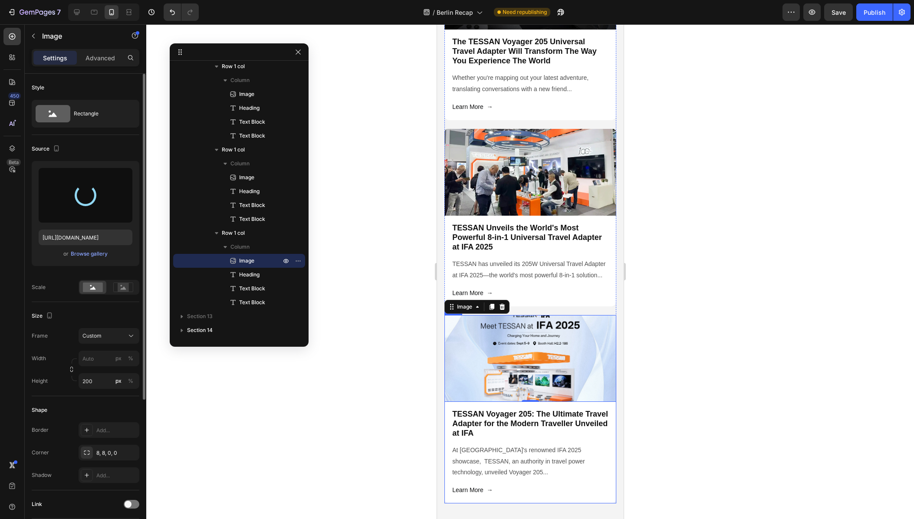
type input "[URL][DOMAIN_NAME]"
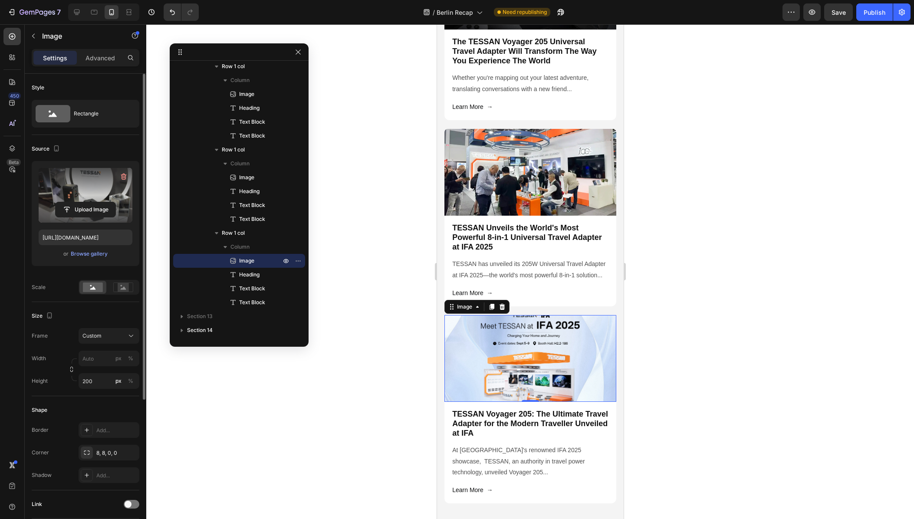
click at [361, 427] on div at bounding box center [529, 271] width 767 height 495
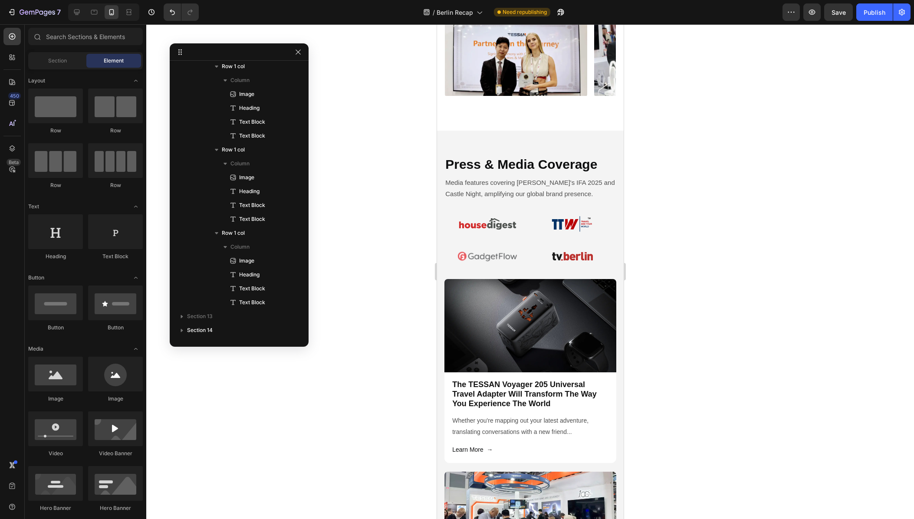
scroll to position [1179, 0]
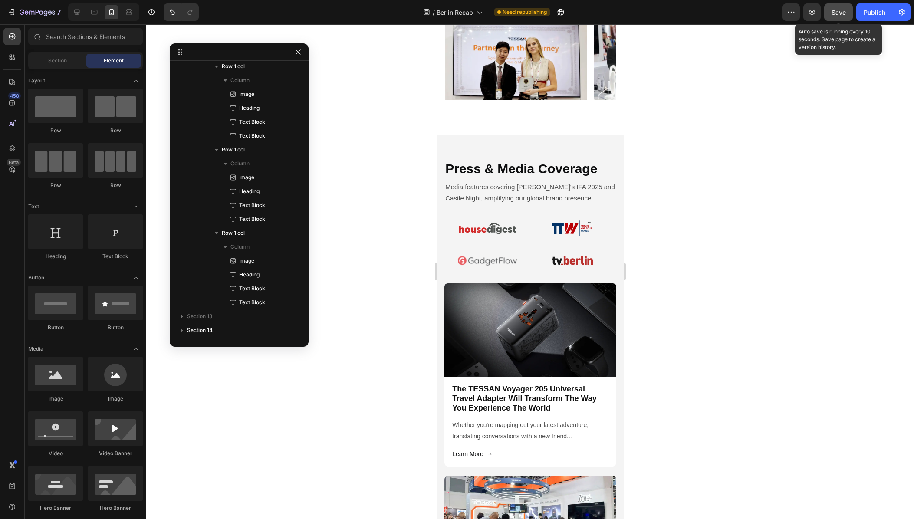
click at [836, 16] on span "Save" at bounding box center [838, 12] width 14 height 7
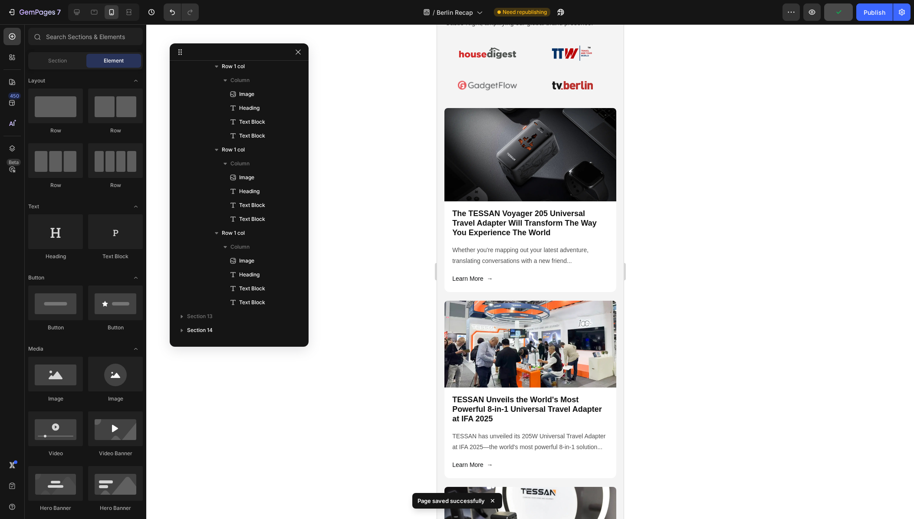
scroll to position [1352, 0]
click at [814, 9] on icon "button" at bounding box center [811, 12] width 9 height 9
click at [79, 12] on icon at bounding box center [77, 13] width 6 height 6
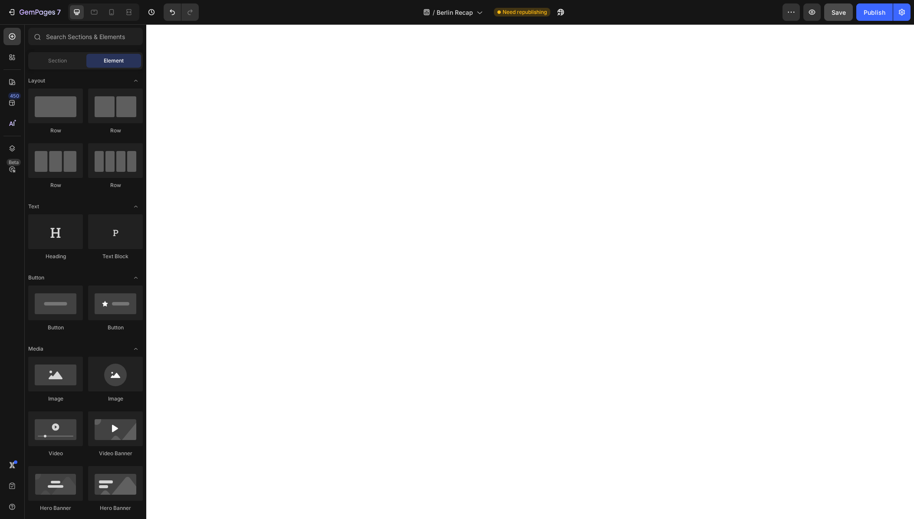
scroll to position [3368, 0]
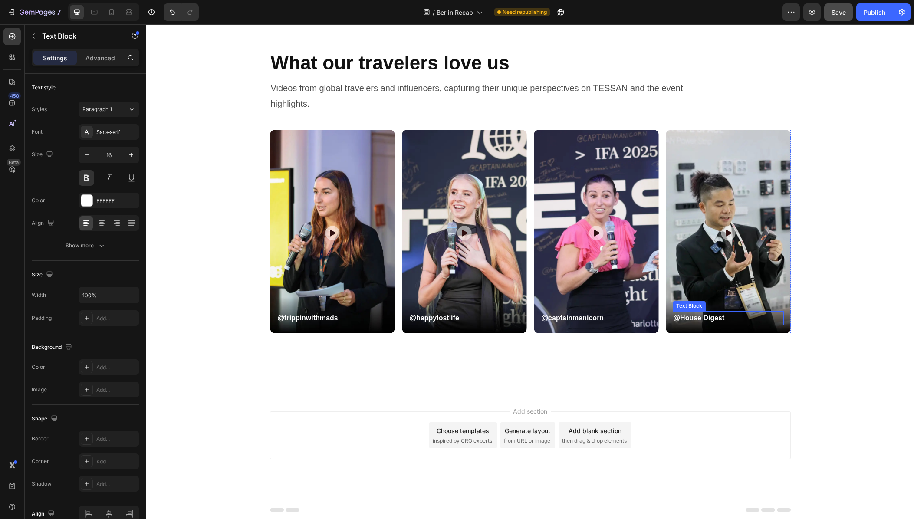
click at [703, 314] on p "@House Digest" at bounding box center [727, 318] width 109 height 13
click at [703, 315] on p "@House Digest" at bounding box center [727, 318] width 109 height 13
click at [713, 389] on div "What our travelers love us Heading Videos from global travelers and influencers…" at bounding box center [529, 221] width 767 height 345
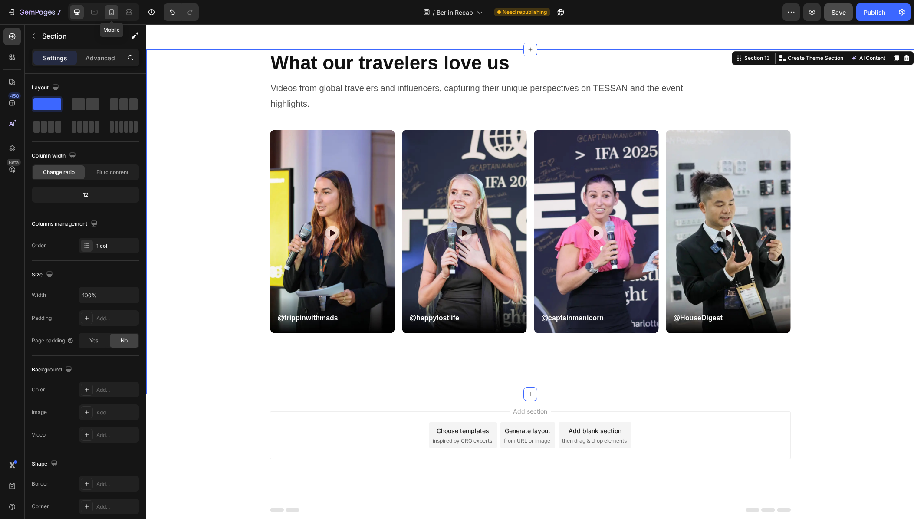
click at [111, 13] on icon at bounding box center [111, 12] width 9 height 9
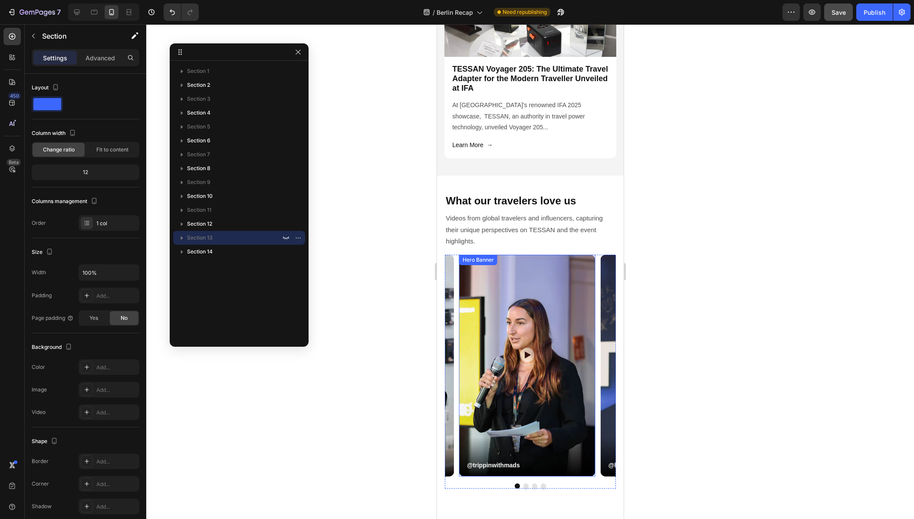
scroll to position [1953, 0]
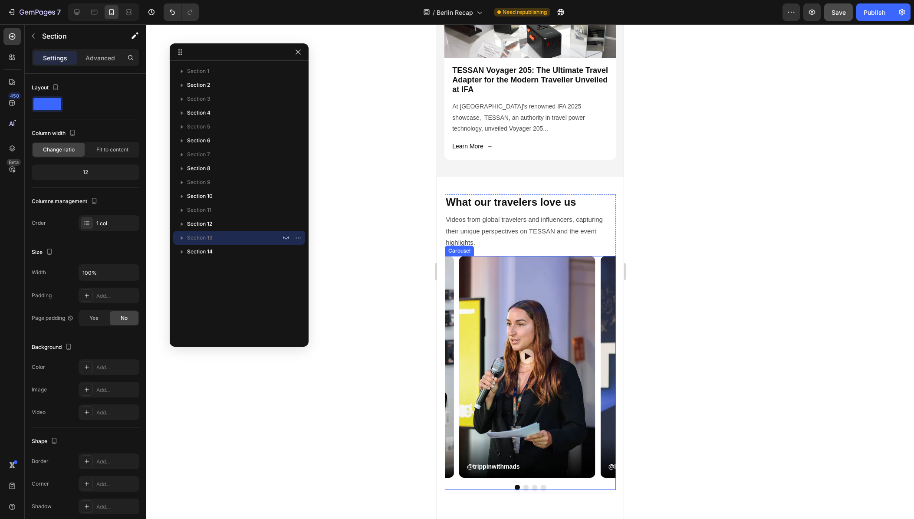
click at [531, 490] on button "Dot" at bounding box center [533, 487] width 5 height 5
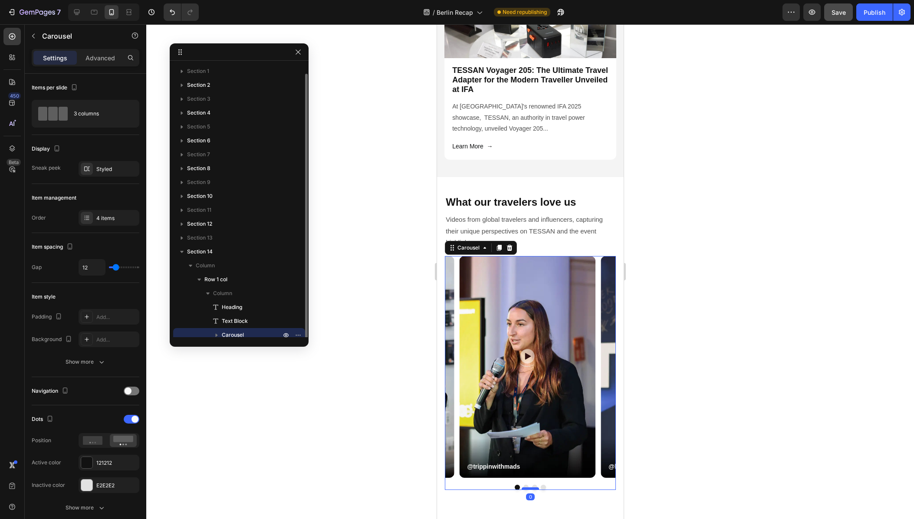
scroll to position [5, 0]
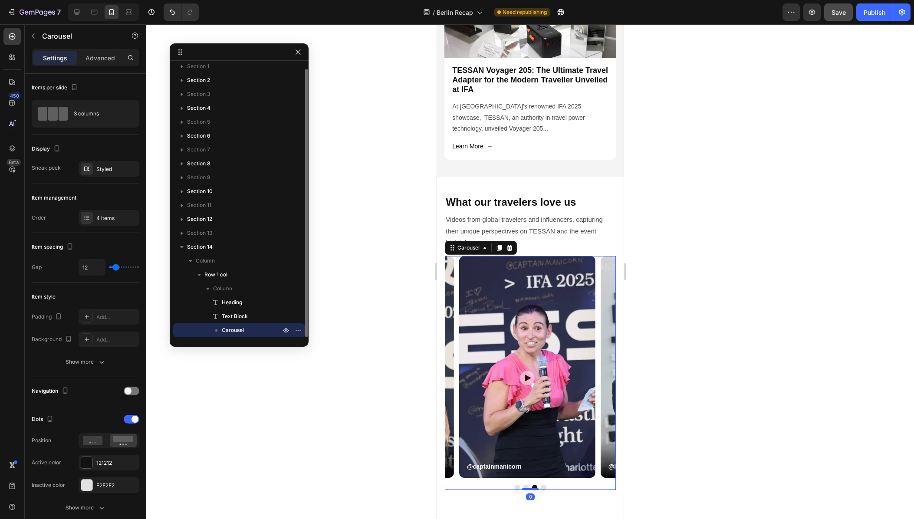
click at [540, 489] on button "Dot" at bounding box center [542, 487] width 5 height 5
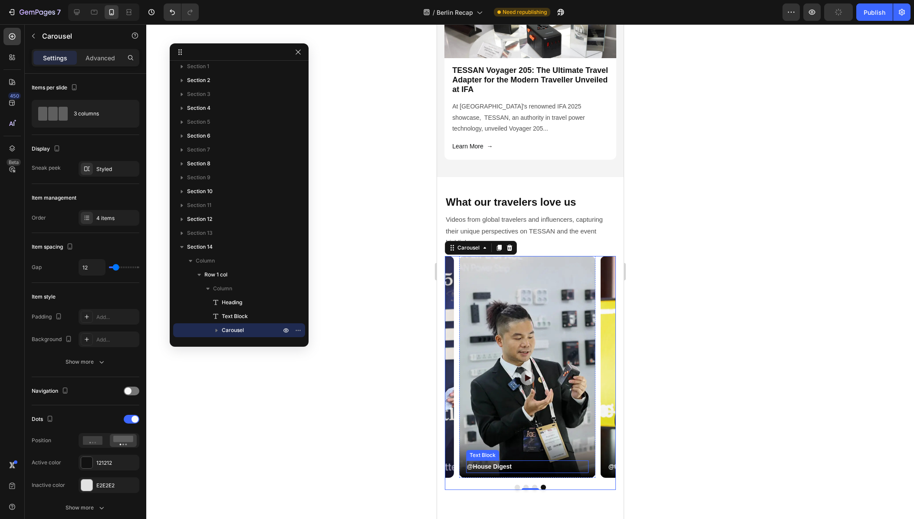
click at [512, 470] on p "@House Digest" at bounding box center [526, 466] width 121 height 11
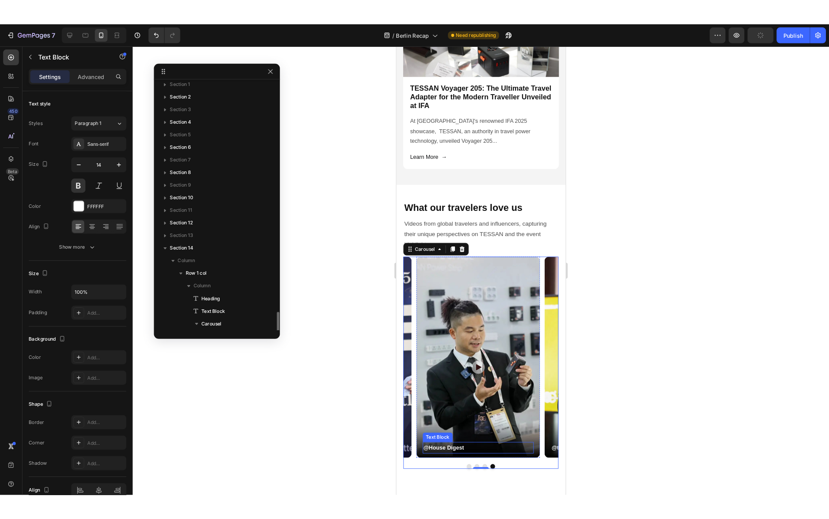
scroll to position [157, 0]
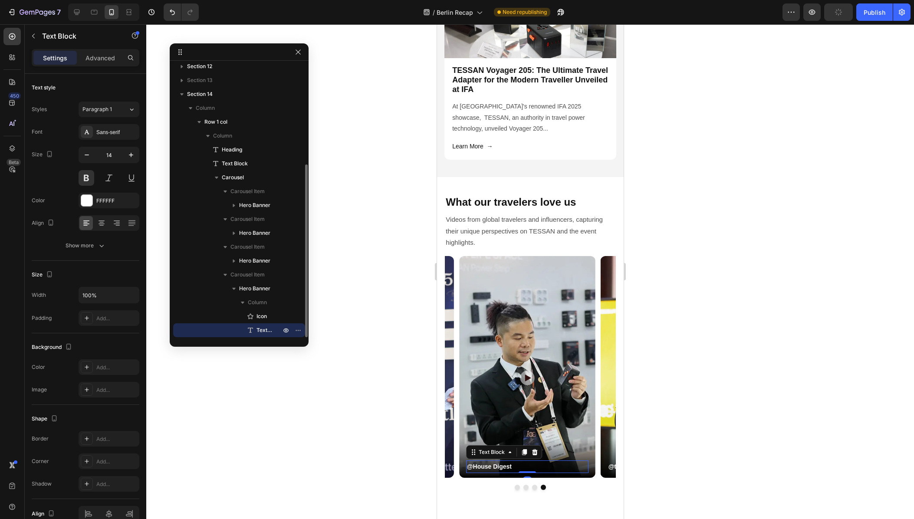
click at [498, 470] on p "@House Digest" at bounding box center [526, 466] width 121 height 11
click at [494, 471] on p "@House Digest" at bounding box center [526, 466] width 121 height 11
click at [414, 463] on div at bounding box center [529, 271] width 767 height 495
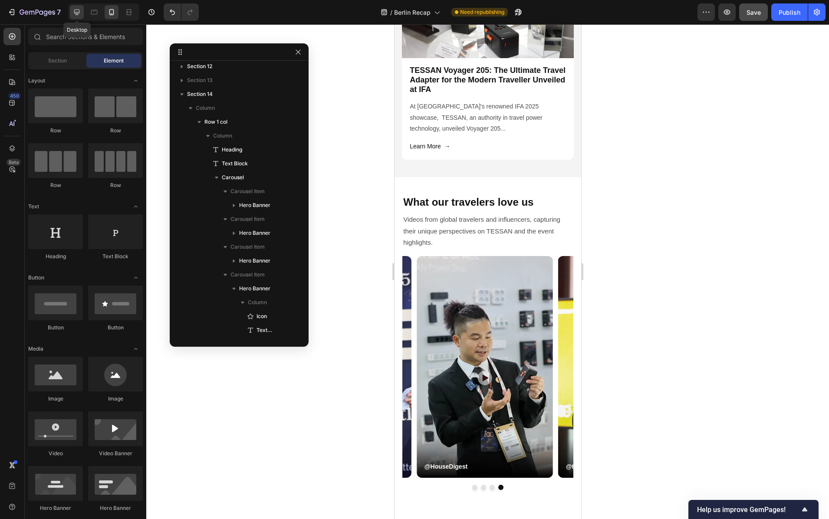
click at [79, 13] on icon at bounding box center [77, 13] width 6 height 6
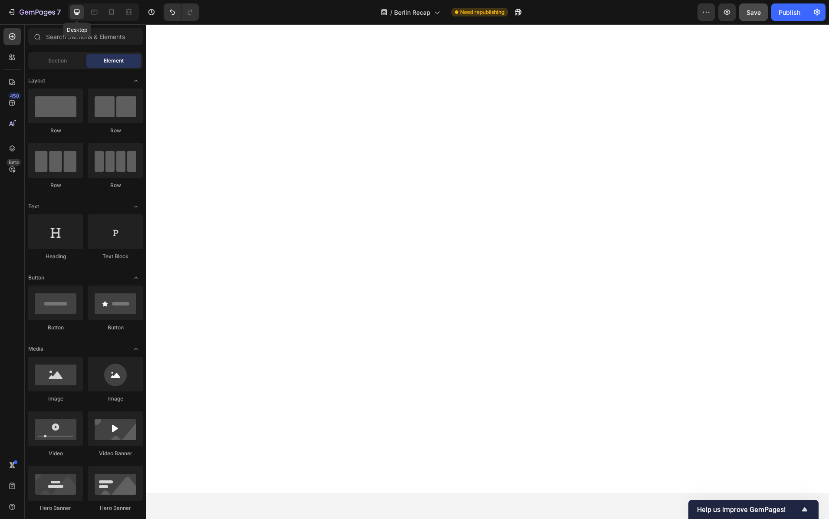
scroll to position [3024, 0]
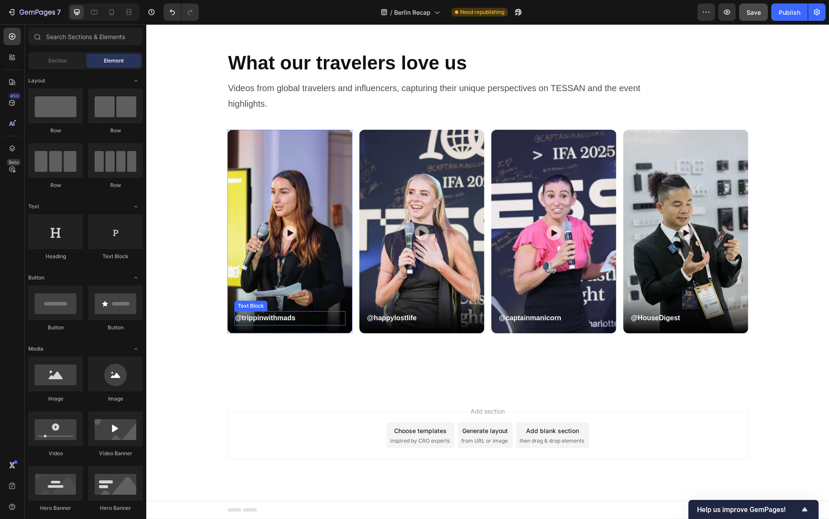
click at [275, 315] on p "@trippinwithmads" at bounding box center [289, 318] width 109 height 13
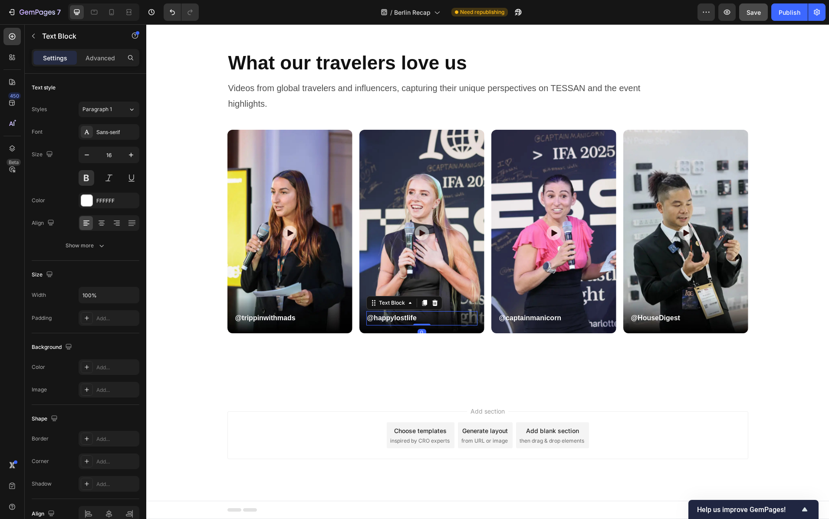
click at [374, 318] on p "@happylostlife" at bounding box center [421, 318] width 109 height 13
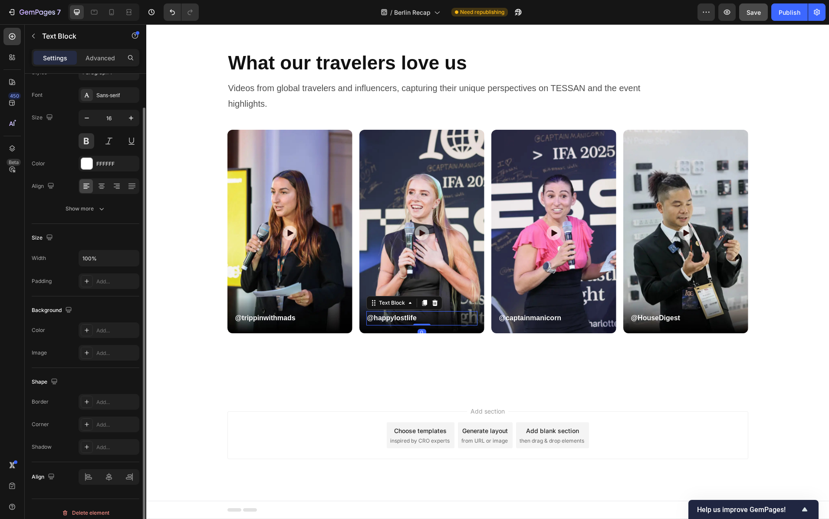
click at [374, 318] on p "@happylostlife" at bounding box center [421, 318] width 109 height 13
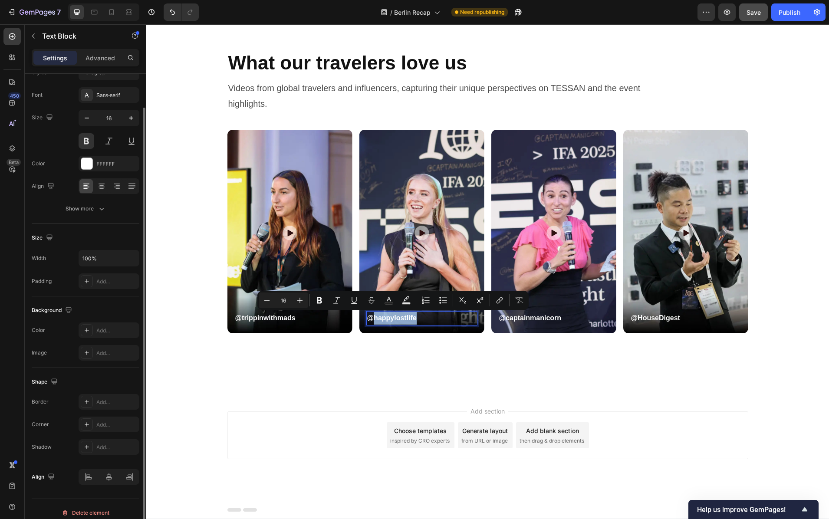
click at [382, 319] on p "@happylostlife" at bounding box center [421, 318] width 109 height 13
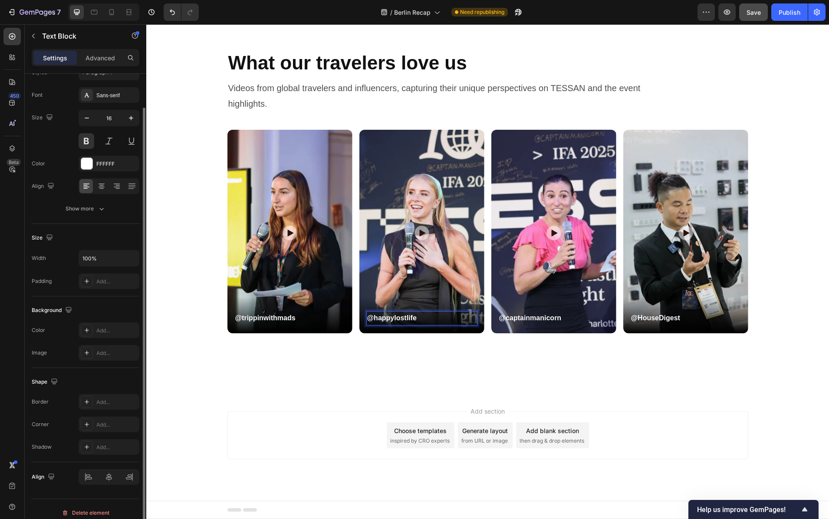
click at [377, 318] on p "@happylostlife" at bounding box center [421, 318] width 109 height 13
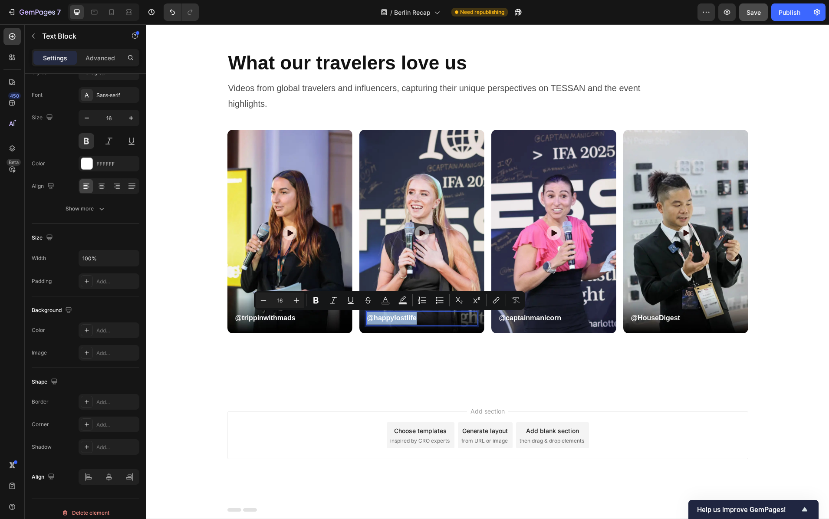
copy p "@happylostlife"
click at [259, 323] on p "@trippinwithmads" at bounding box center [289, 318] width 109 height 13
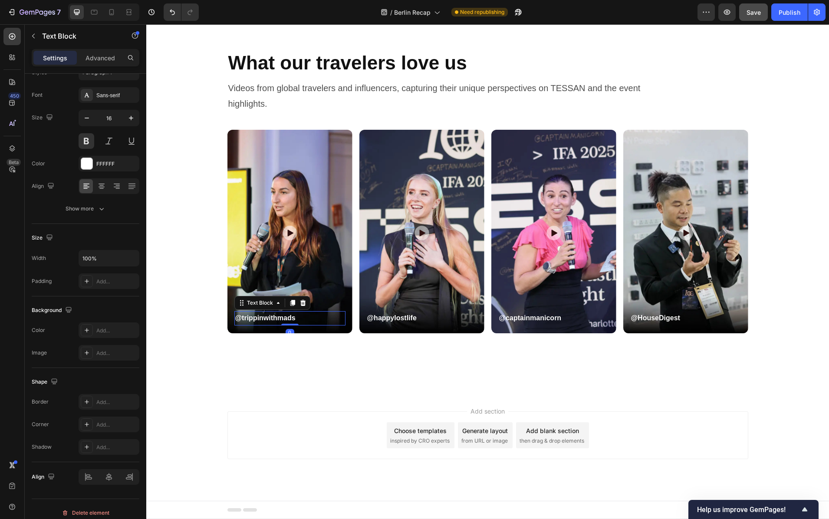
click at [259, 322] on p "@trippinwithmads" at bounding box center [289, 318] width 109 height 13
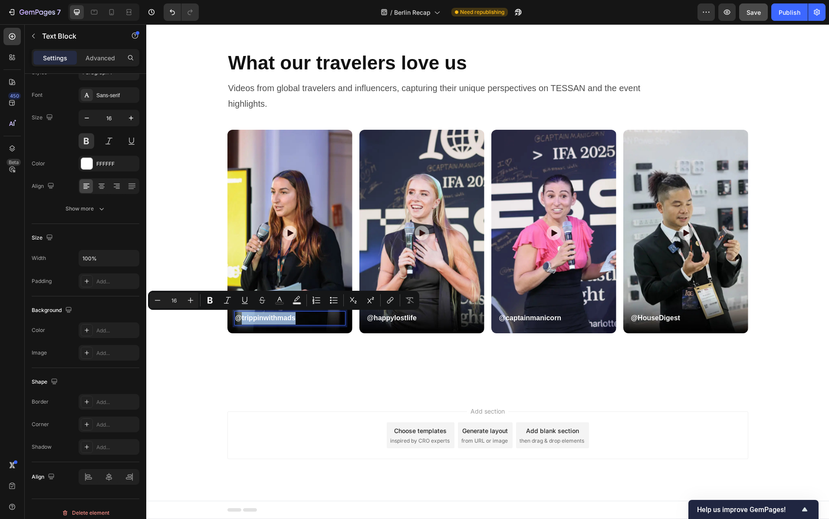
click at [311, 318] on p "@trippinwithmads" at bounding box center [289, 318] width 109 height 13
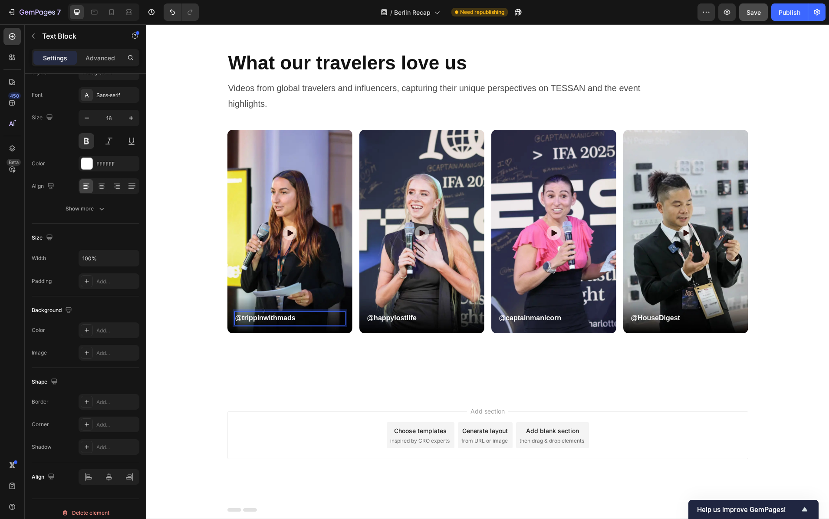
scroll to position [3018, 0]
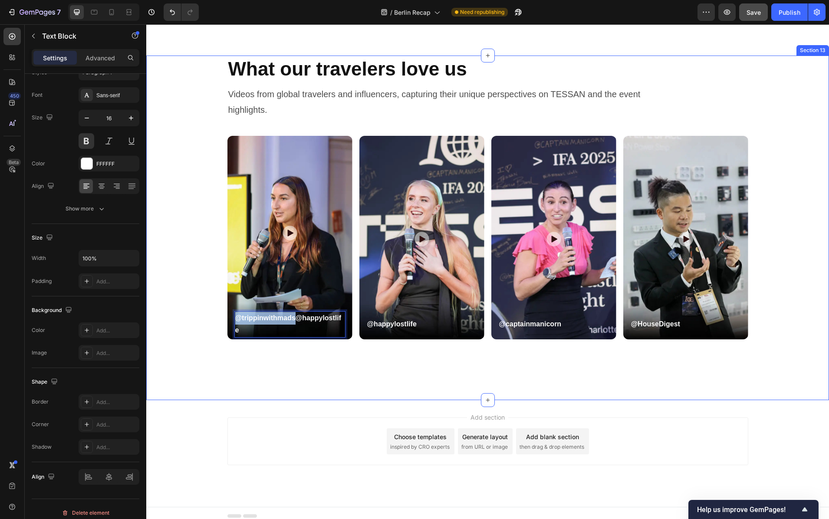
drag, startPoint x: 295, startPoint y: 318, endPoint x: 220, endPoint y: 317, distance: 75.1
click at [218, 317] on div "What our travelers love us Heading Videos from global travelers and influencers…" at bounding box center [487, 228] width 682 height 345
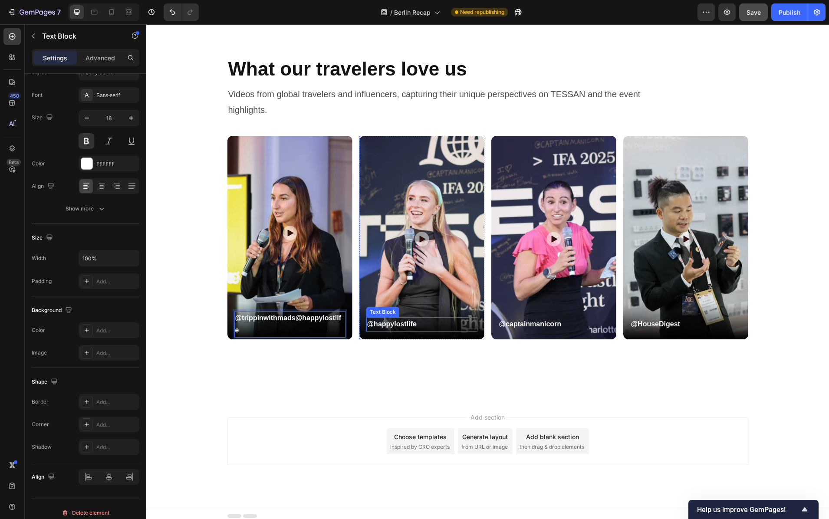
scroll to position [3024, 0]
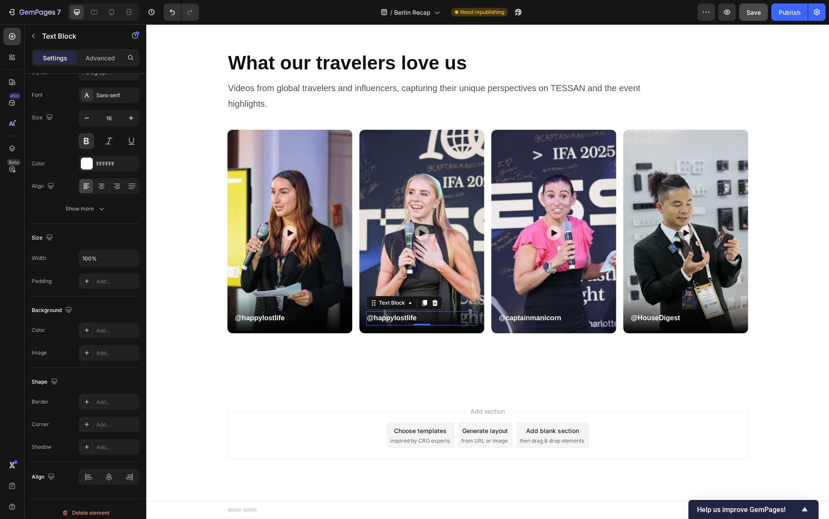
click at [380, 318] on p "@happylostlife" at bounding box center [421, 318] width 109 height 13
click at [395, 373] on div "What our travelers love us Heading Videos from global travelers and influencers…" at bounding box center [487, 221] width 682 height 345
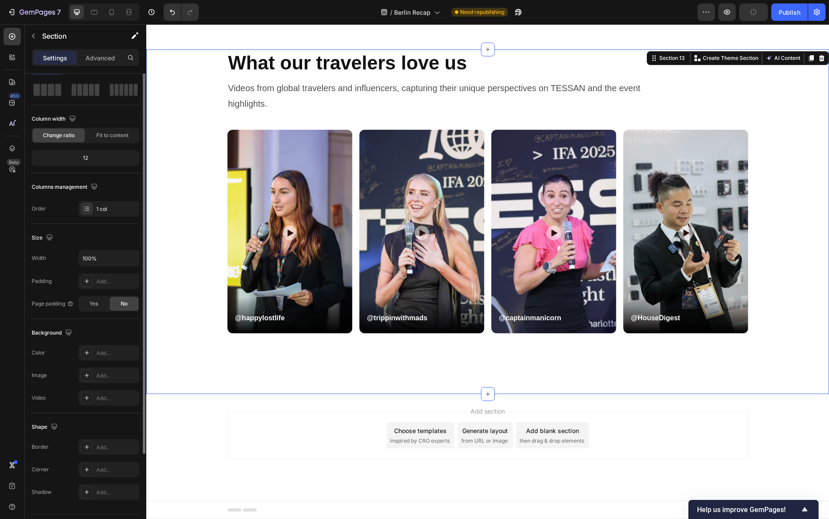
scroll to position [0, 0]
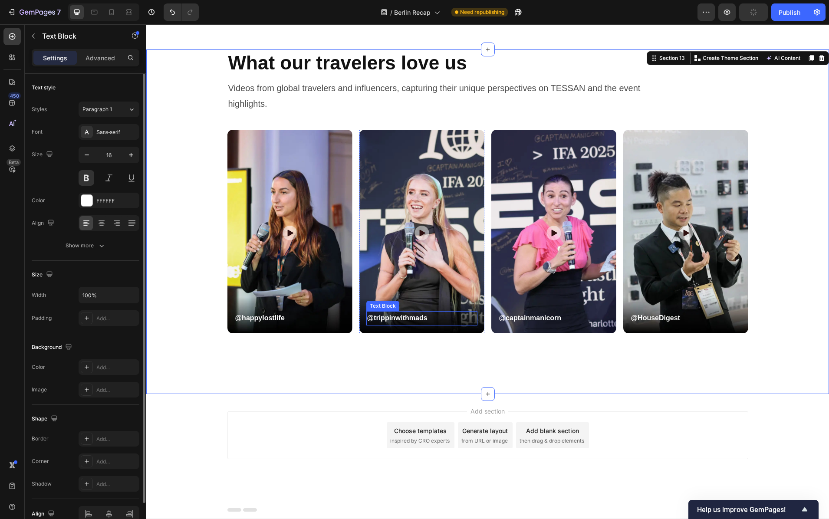
click at [387, 318] on p "@trippinwithmads" at bounding box center [421, 318] width 109 height 13
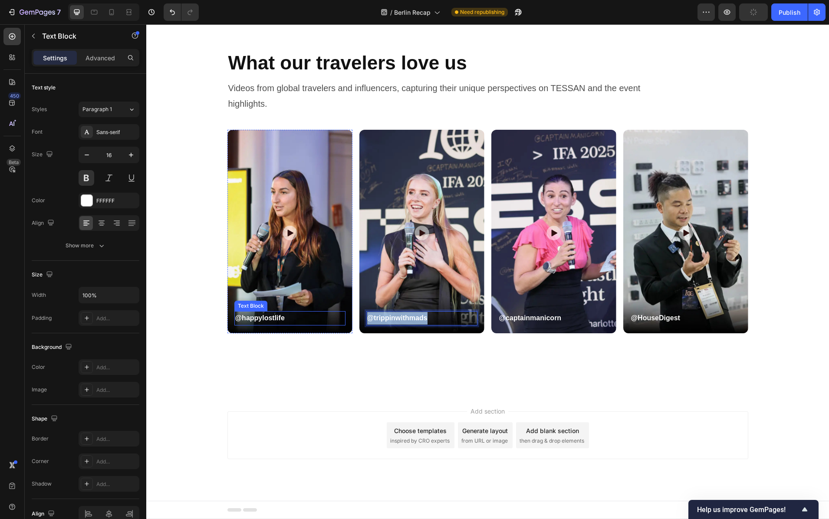
click at [270, 315] on p "@happylostlife" at bounding box center [289, 318] width 109 height 13
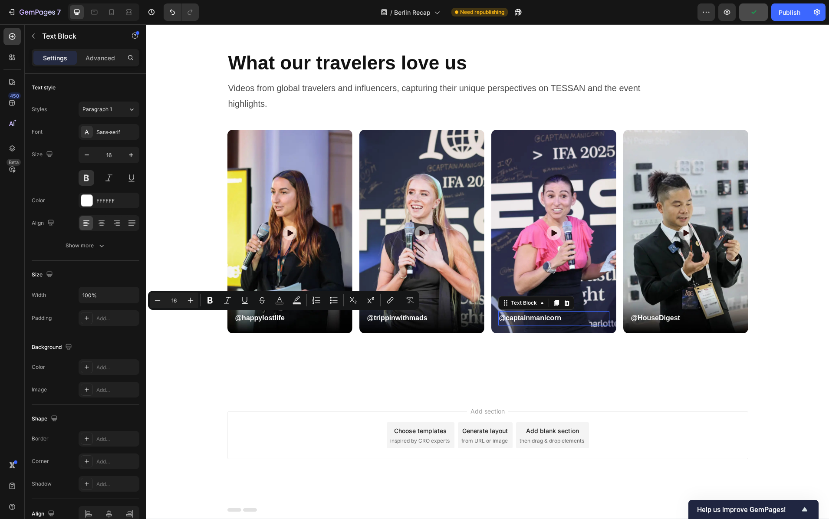
click at [523, 319] on p "@captainmanicorn" at bounding box center [553, 318] width 109 height 13
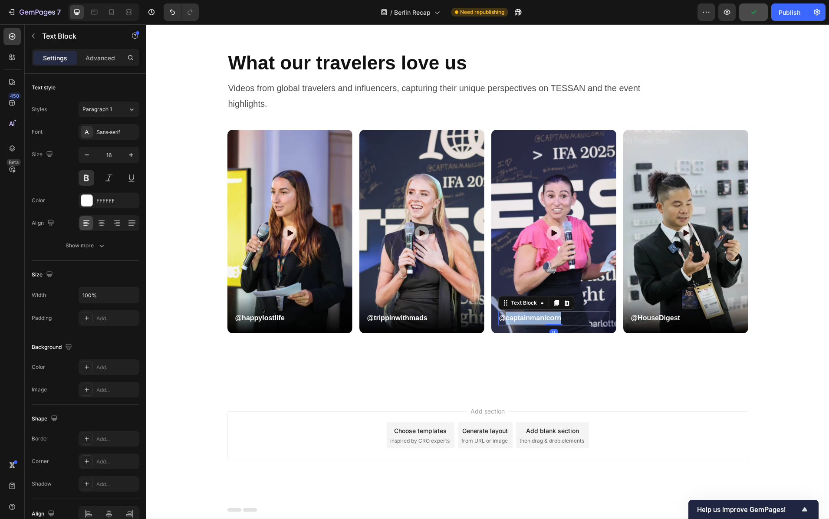
click at [523, 319] on p "@captainmanicorn" at bounding box center [553, 318] width 109 height 13
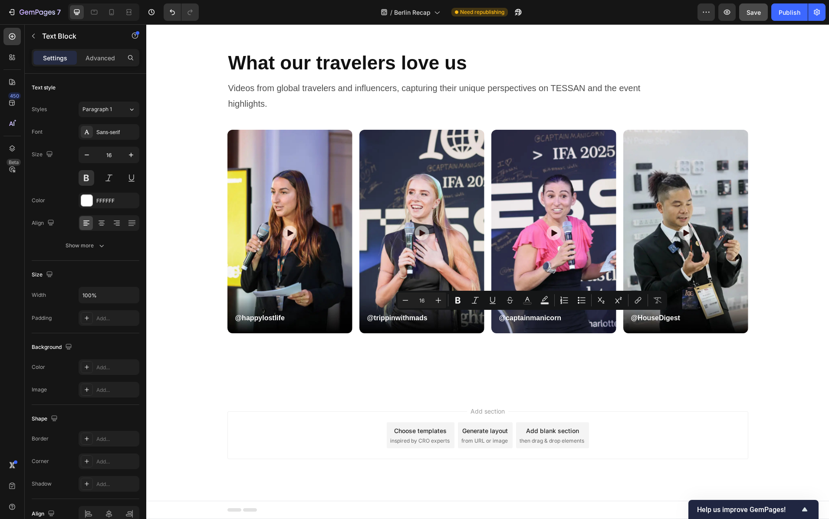
click at [680, 419] on div "Add section Choose templates inspired by CRO experts Generate layout from URL o…" at bounding box center [487, 435] width 521 height 48
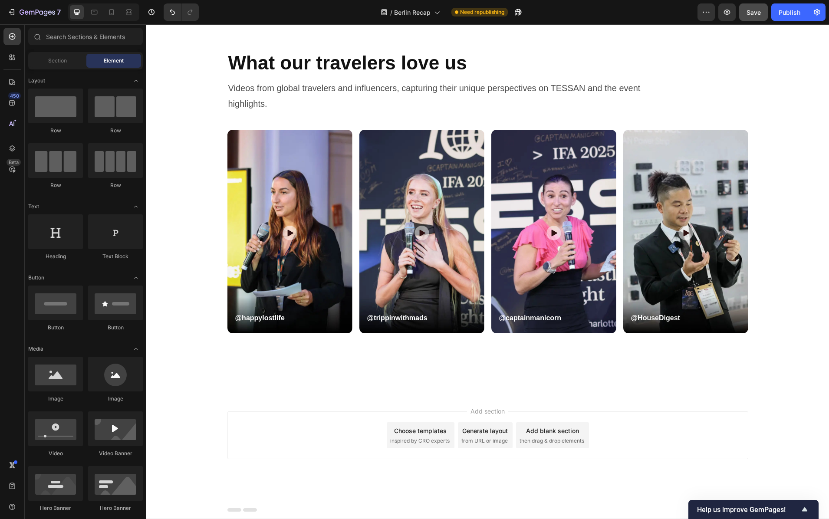
click at [696, 401] on div "Add section Choose templates inspired by CRO experts Generate layout from URL o…" at bounding box center [487, 447] width 682 height 107
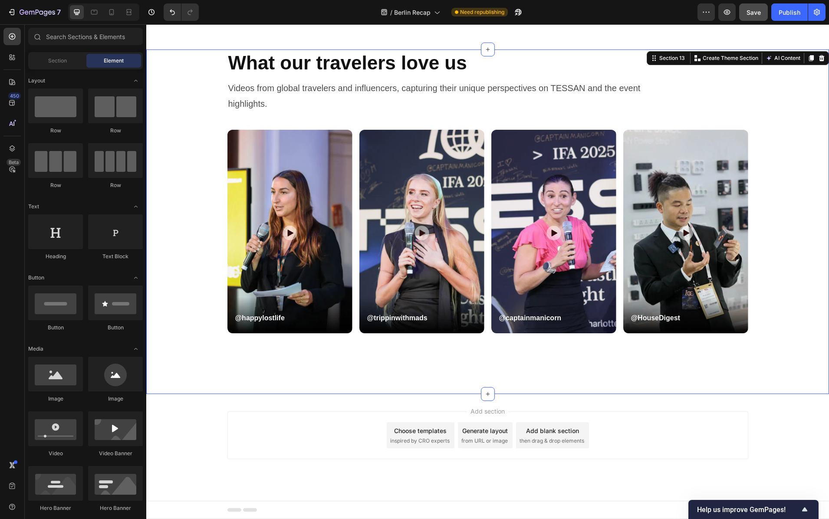
click at [263, 372] on div "What our travelers love us Heading Videos from global travelers and influencers…" at bounding box center [487, 221] width 682 height 345
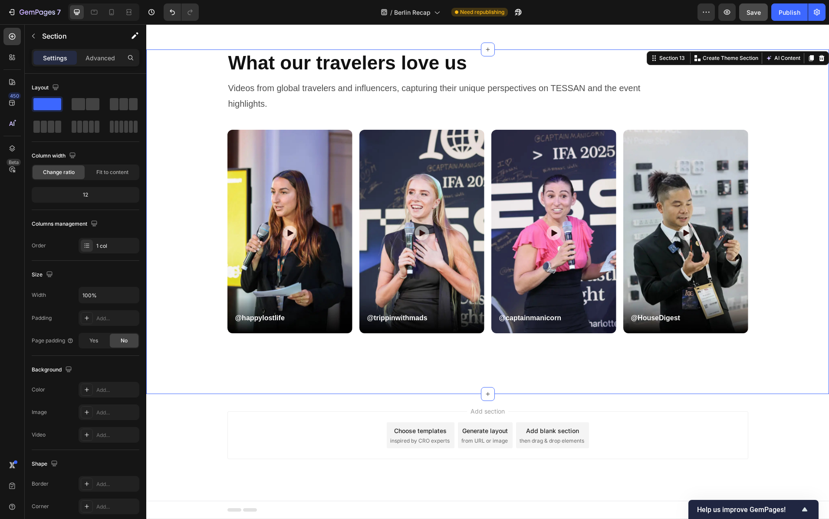
click at [272, 415] on div "Add section Choose templates inspired by CRO experts Generate layout from URL o…" at bounding box center [487, 435] width 521 height 48
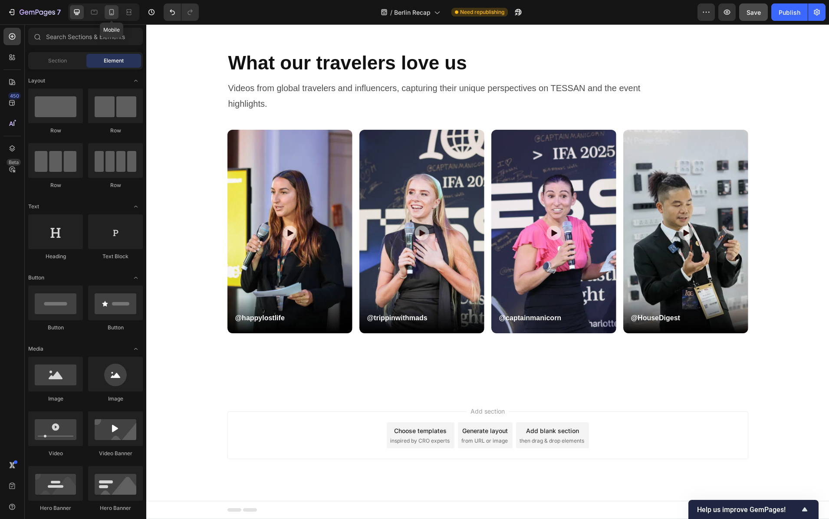
click at [111, 11] on icon at bounding box center [111, 12] width 9 height 9
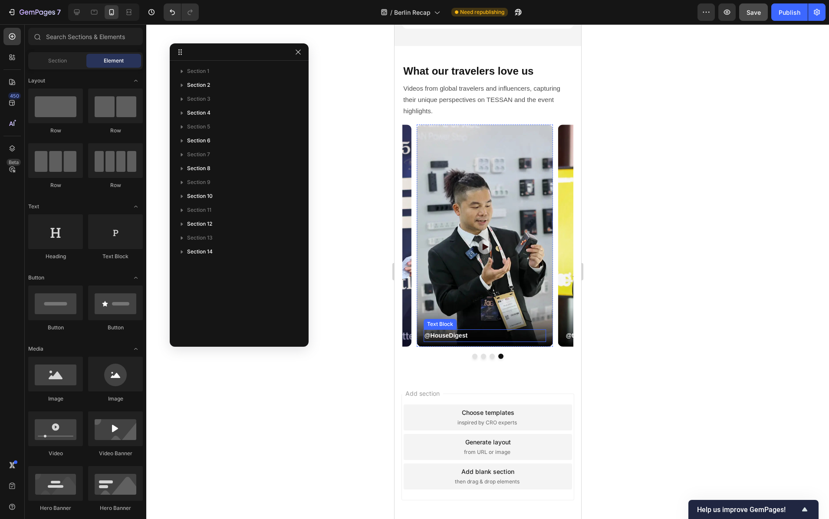
scroll to position [2259, 0]
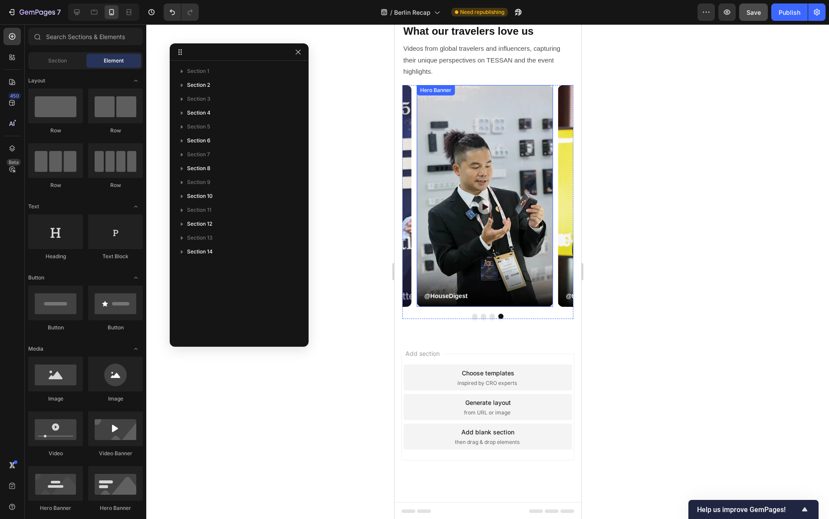
click at [491, 261] on div "Icon @HouseDigest Text Block" at bounding box center [484, 196] width 122 height 212
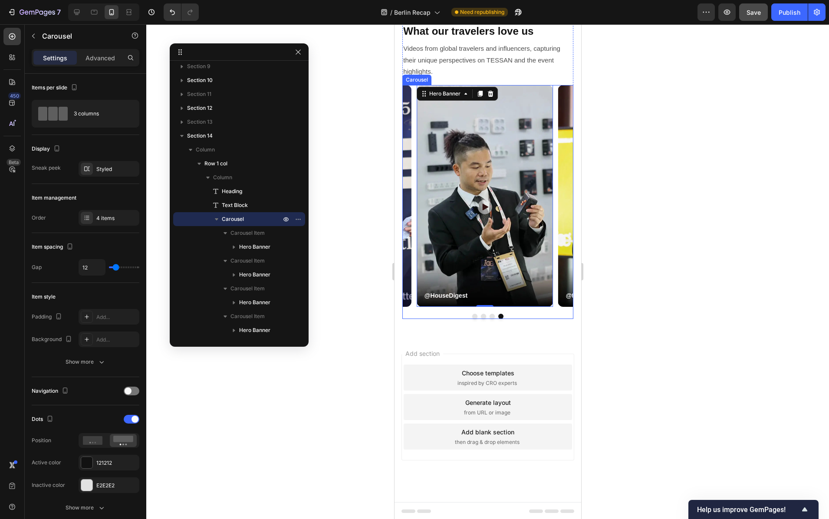
click at [472, 315] on button "Dot" at bounding box center [474, 316] width 5 height 5
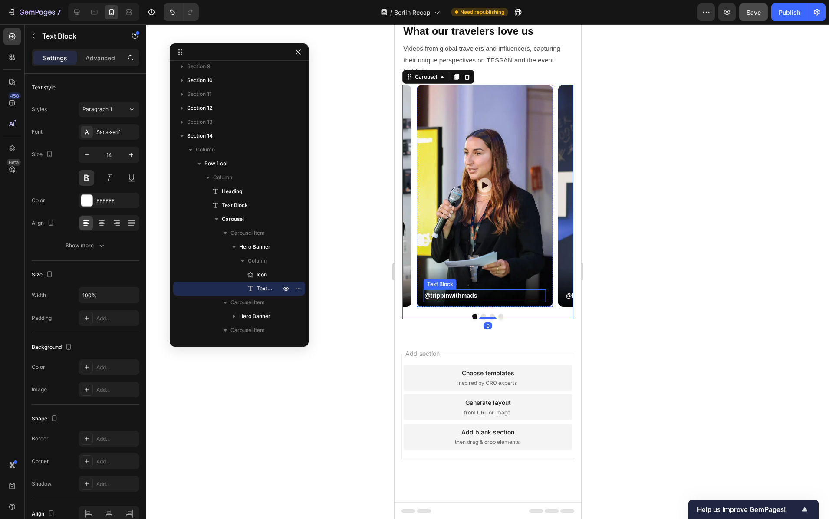
click at [443, 295] on p "@trippinwithmads" at bounding box center [484, 295] width 121 height 11
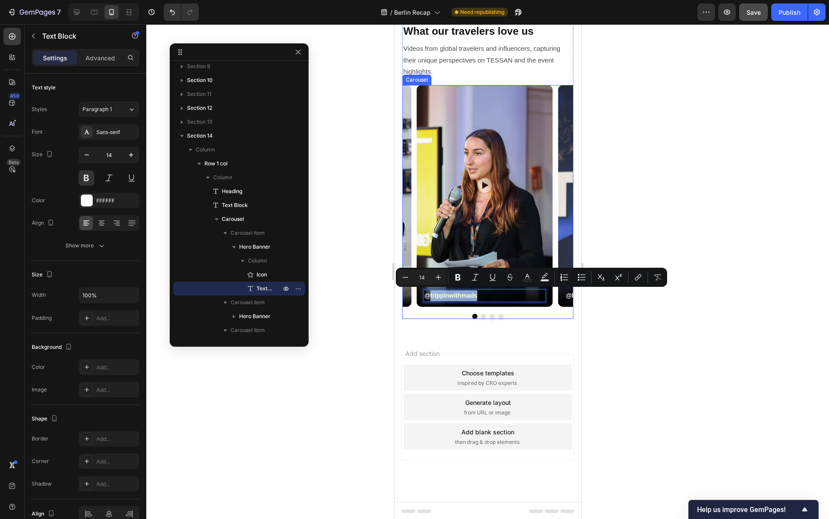
click at [480, 315] on button "Dot" at bounding box center [482, 316] width 5 height 5
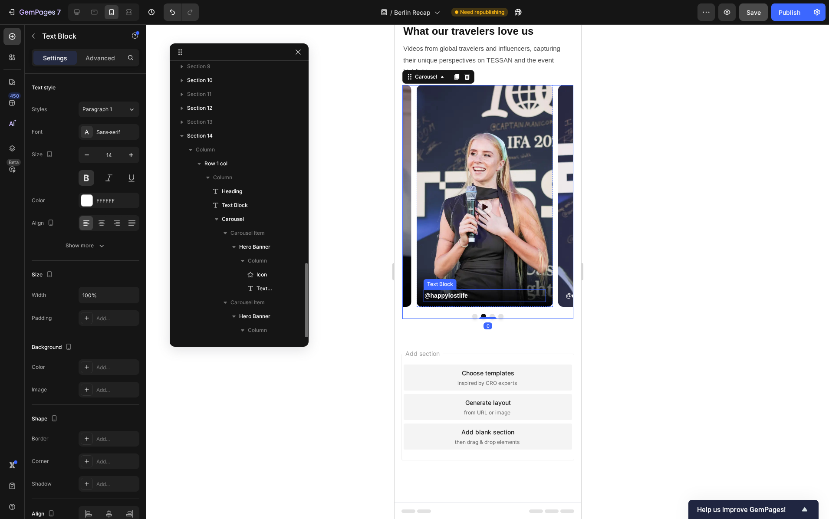
click at [459, 294] on p "@happylostlife" at bounding box center [484, 295] width 121 height 11
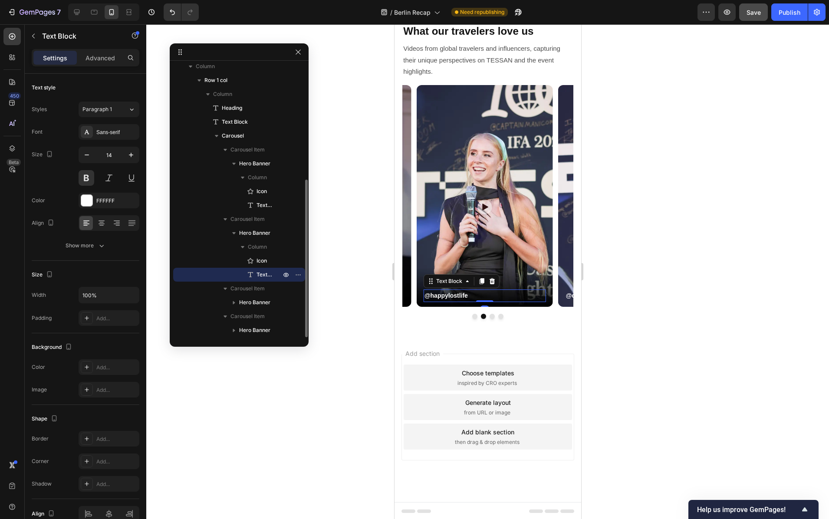
drag, startPoint x: 459, startPoint y: 294, endPoint x: 468, endPoint y: 294, distance: 9.1
click at [459, 294] on p "@happylostlife" at bounding box center [484, 295] width 121 height 11
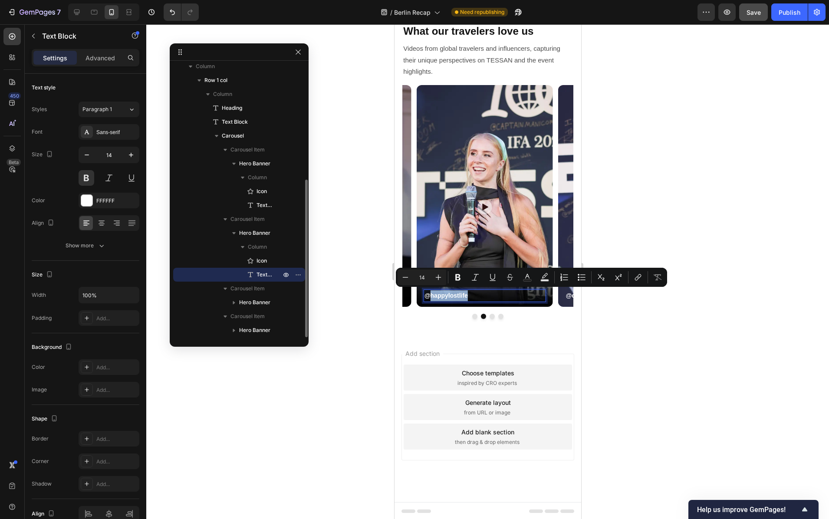
click at [473, 294] on p "@happylostlife" at bounding box center [484, 295] width 121 height 11
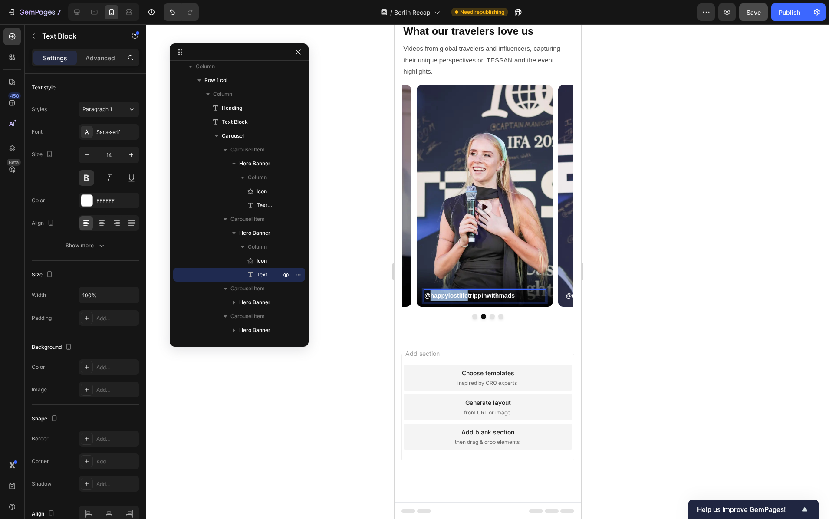
drag, startPoint x: 469, startPoint y: 295, endPoint x: 431, endPoint y: 294, distance: 37.8
click at [431, 294] on p "@happylostlifetrippinwithmads" at bounding box center [484, 295] width 121 height 11
click at [472, 316] on button "Dot" at bounding box center [474, 316] width 5 height 5
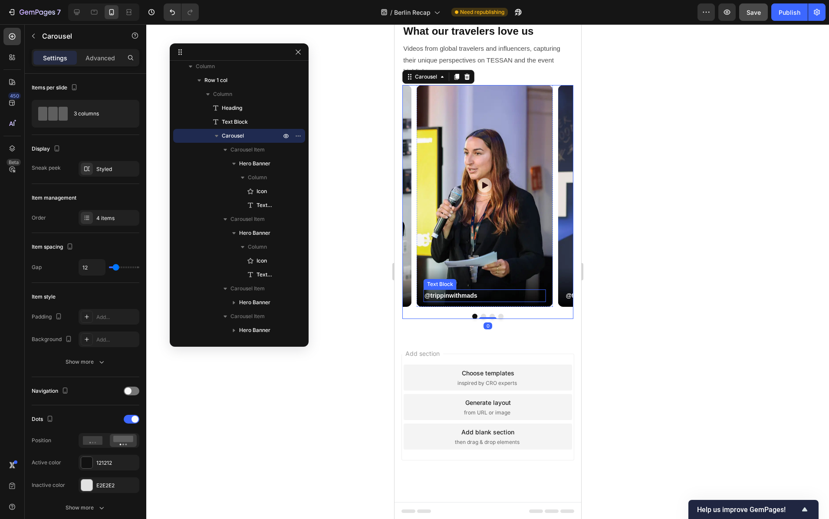
click at [442, 296] on p "@trippinwithmads" at bounding box center [484, 295] width 121 height 11
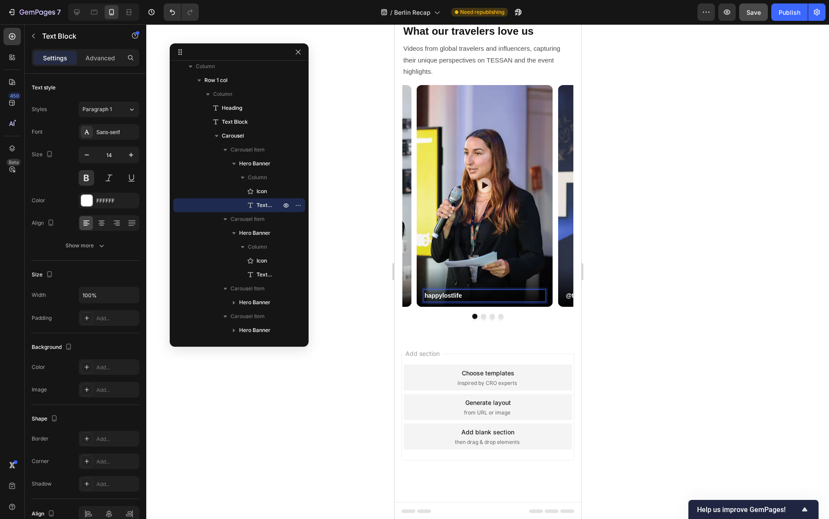
click at [425, 293] on p "happylostlife" at bounding box center [484, 295] width 121 height 11
click at [371, 369] on div at bounding box center [487, 271] width 682 height 495
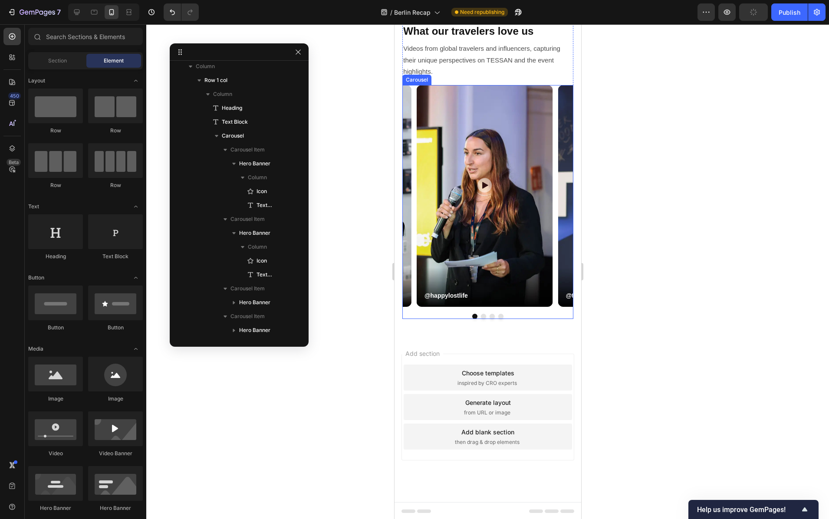
click at [480, 314] on button "Dot" at bounding box center [482, 316] width 5 height 5
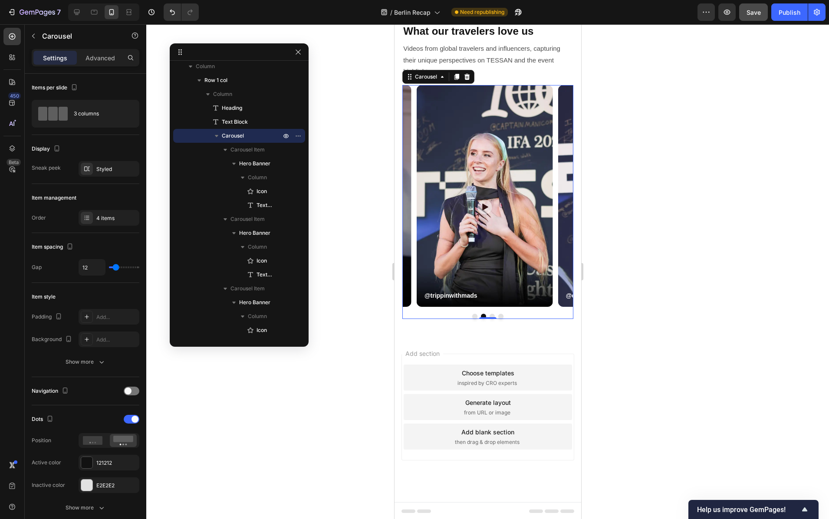
click at [374, 383] on div at bounding box center [487, 271] width 682 height 495
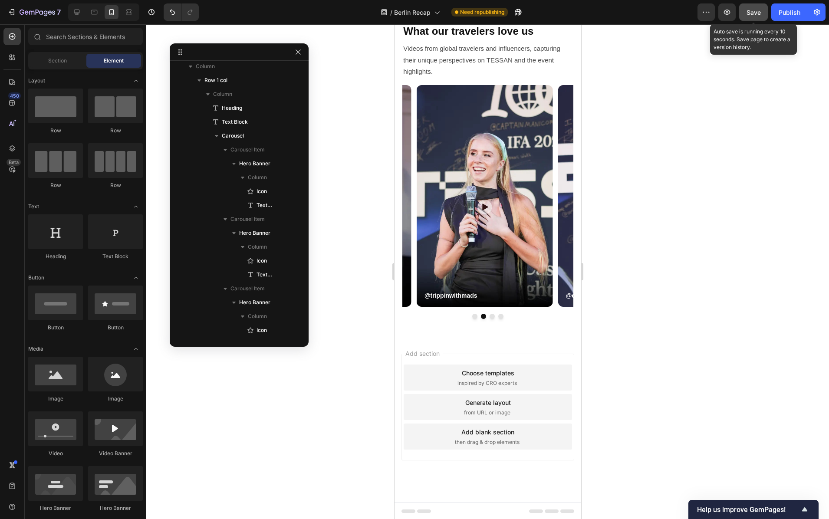
click at [750, 13] on span "Save" at bounding box center [753, 12] width 14 height 7
click at [731, 11] on icon "button" at bounding box center [726, 12] width 9 height 9
click at [93, 10] on icon at bounding box center [94, 12] width 7 height 5
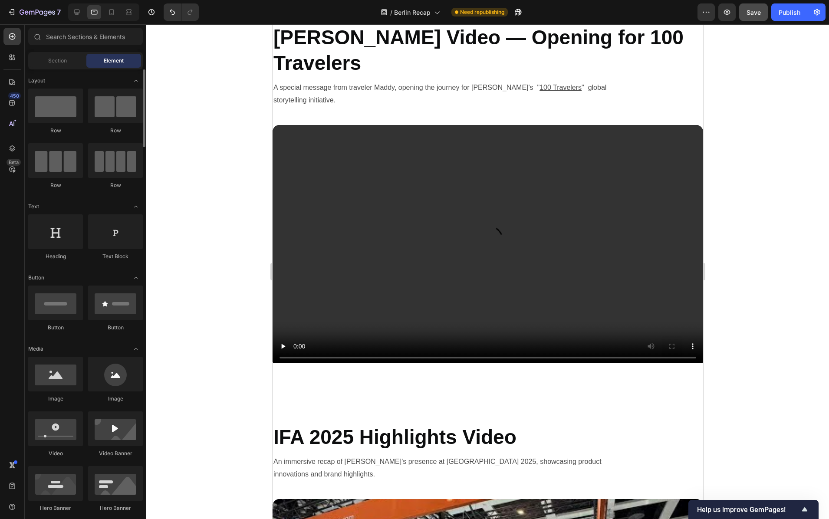
scroll to position [1627, 0]
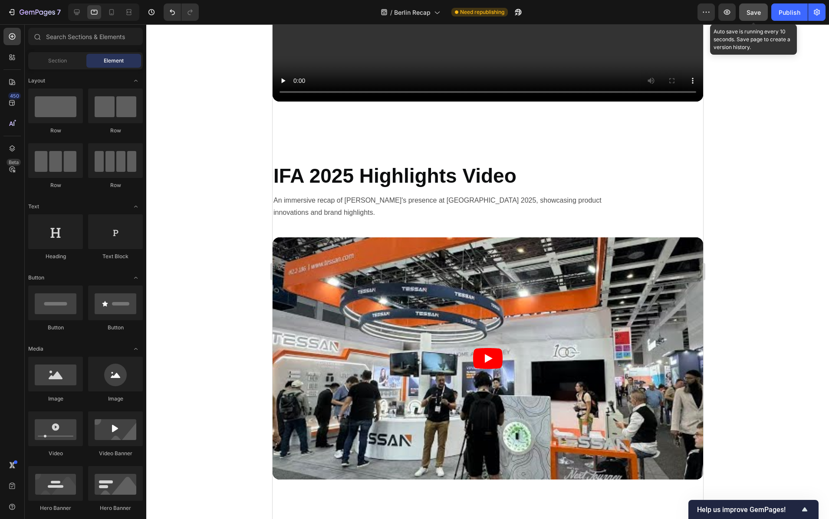
click at [756, 16] on div "Save" at bounding box center [753, 12] width 14 height 9
